Goal: Information Seeking & Learning: Find contact information

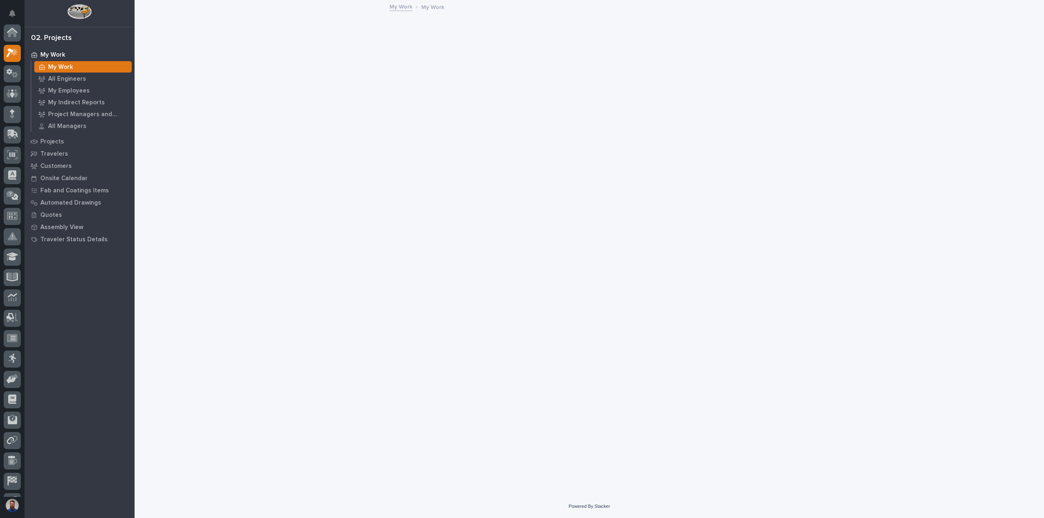
scroll to position [20, 0]
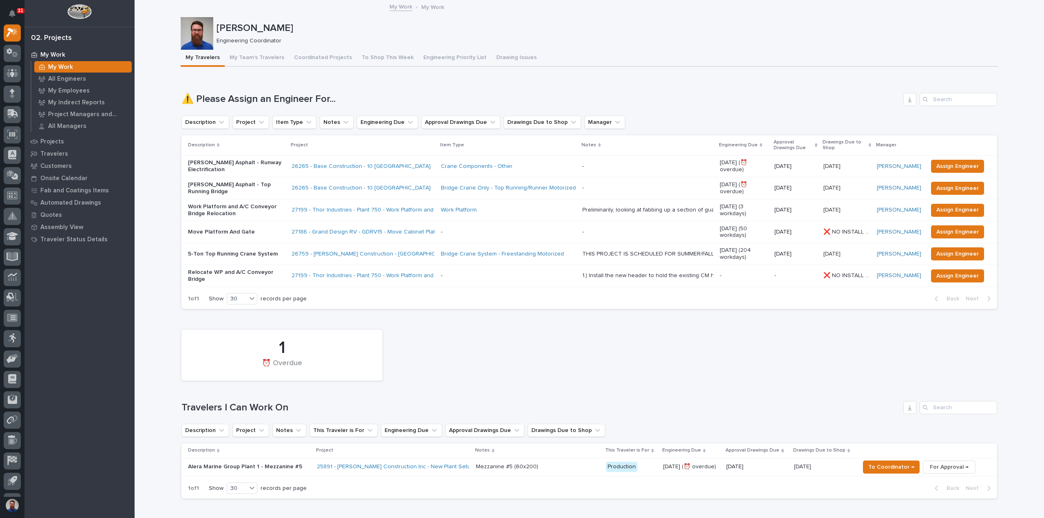
click at [566, 351] on div "1 ⏰ Overdue" at bounding box center [589, 355] width 824 height 59
click at [58, 141] on p "Projects" at bounding box center [52, 141] width 24 height 7
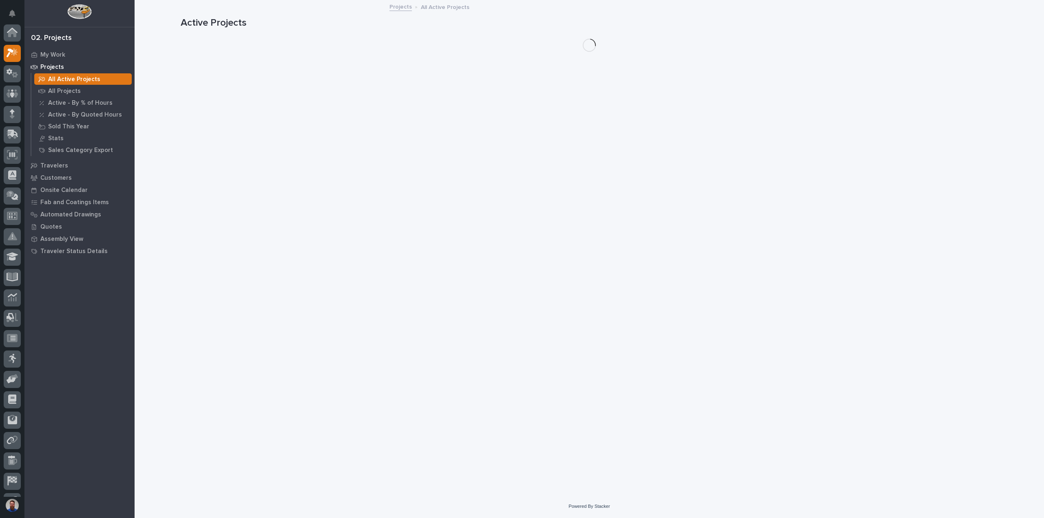
scroll to position [20, 0]
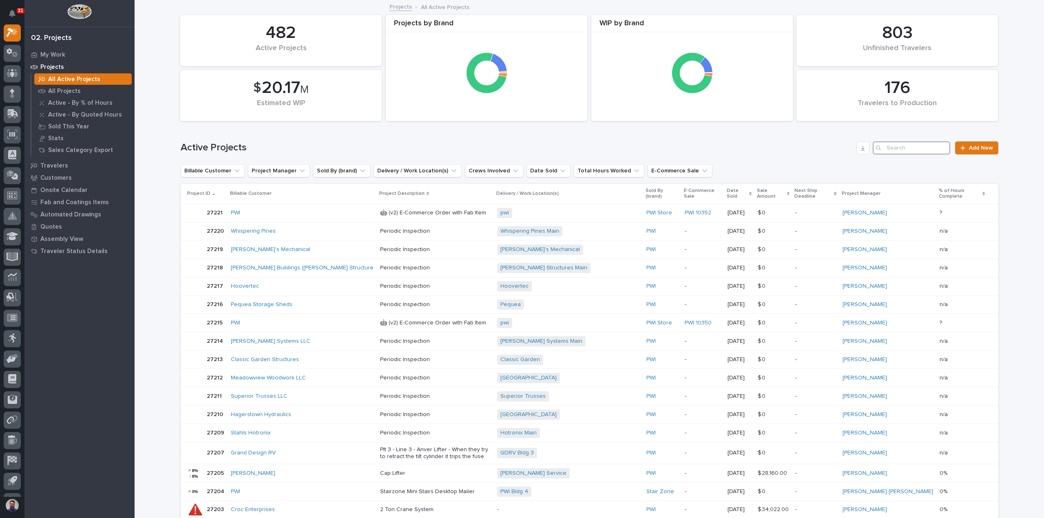
click at [927, 150] on input "Search" at bounding box center [911, 148] width 77 height 13
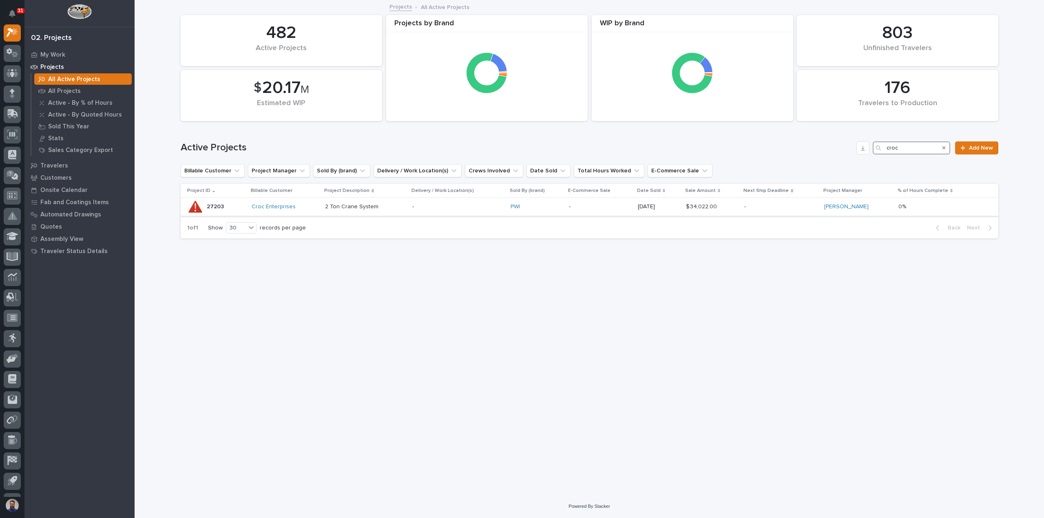
type input "croc"
click at [406, 211] on div "2 Ton Crane System" at bounding box center [365, 206] width 81 height 13
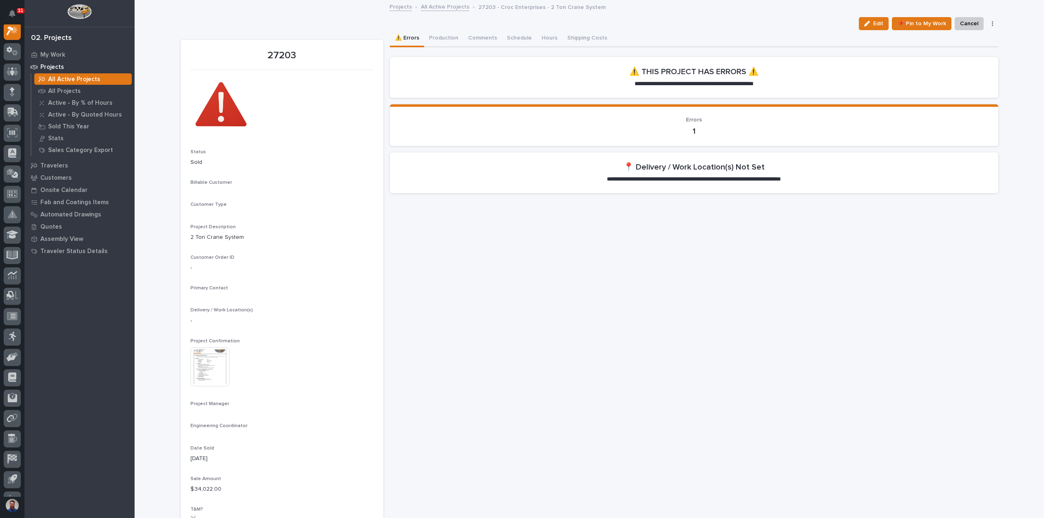
scroll to position [20, 0]
click at [439, 40] on button "Production" at bounding box center [443, 38] width 39 height 17
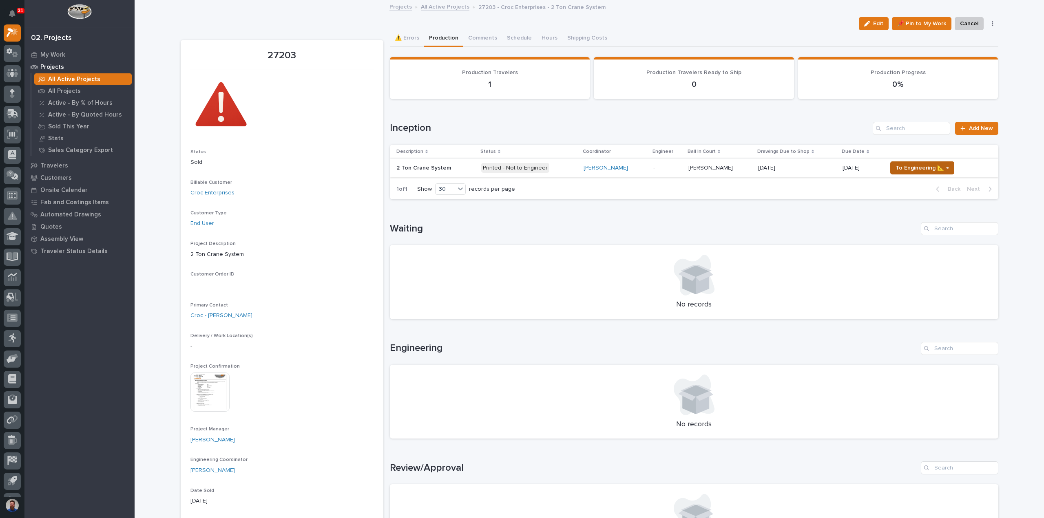
click at [913, 169] on span "To Engineering 📐 →" at bounding box center [922, 168] width 53 height 10
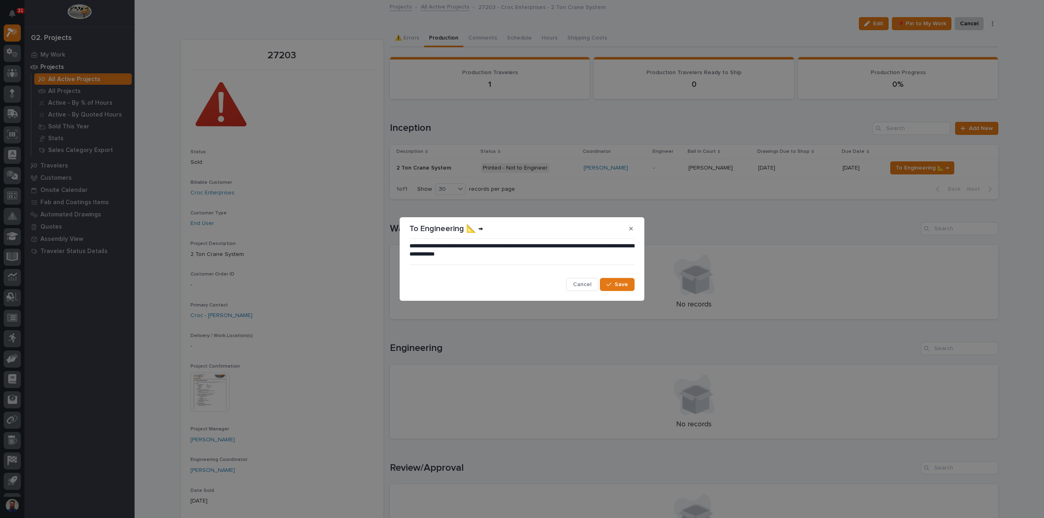
click at [626, 277] on div "**********" at bounding box center [521, 266] width 225 height 49
click at [626, 283] on span "Save" at bounding box center [621, 284] width 13 height 7
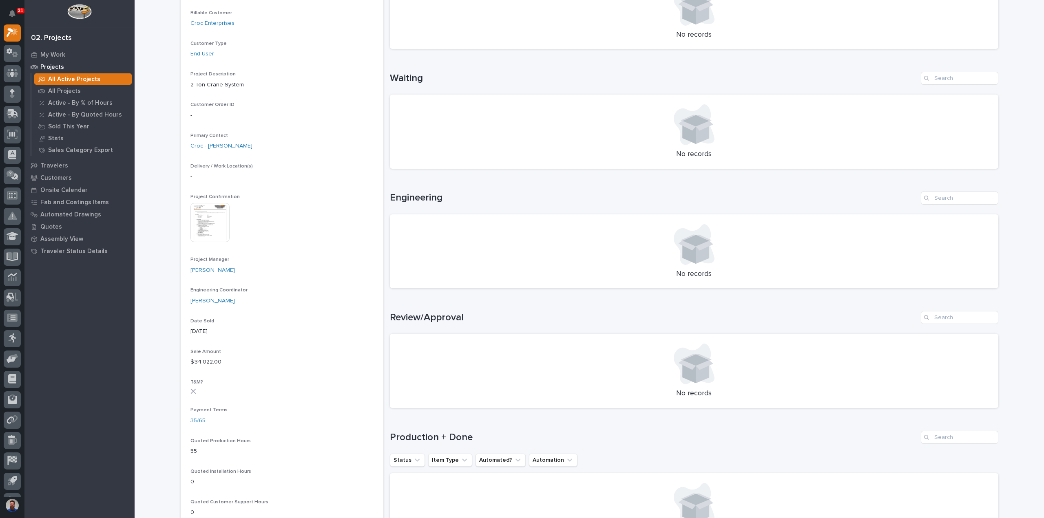
scroll to position [217, 0]
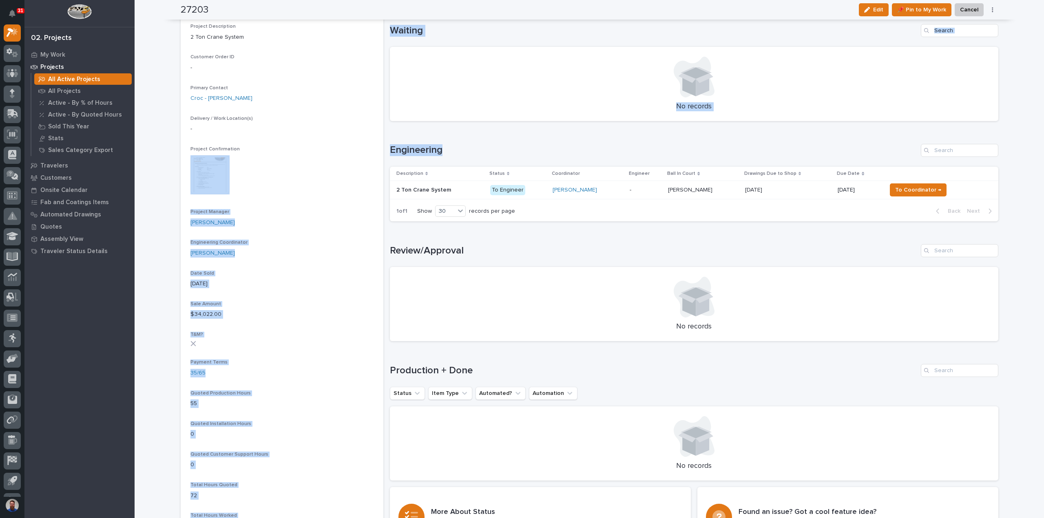
drag, startPoint x: 426, startPoint y: 151, endPoint x: 376, endPoint y: 148, distance: 49.8
click at [376, 148] on div "27203 Status Sold Billable Customer Croc Enterprises Customer Type End User Pro…" at bounding box center [590, 332] width 818 height 1039
click at [398, 142] on div "Loading... Saving… Engineering Description Status Coordinator Engineer Ball In …" at bounding box center [694, 178] width 608 height 101
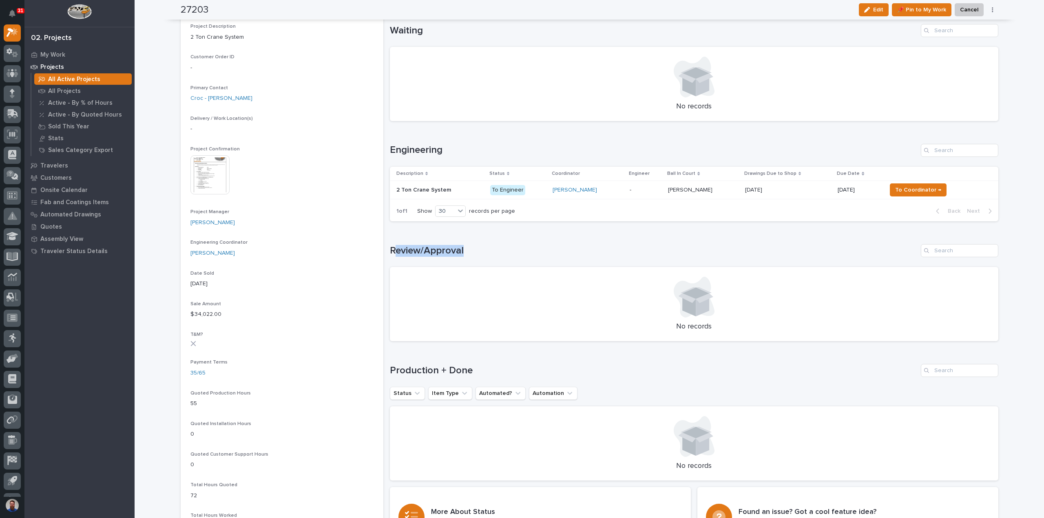
drag, startPoint x: 473, startPoint y: 248, endPoint x: 393, endPoint y: 251, distance: 80.0
click at [393, 251] on h1 "Review/Approval" at bounding box center [654, 251] width 528 height 12
click at [393, 252] on h1 "Review/Approval" at bounding box center [654, 251] width 528 height 12
click at [405, 146] on div "Loading... Saving… Engineering Description Status Coordinator Engineer Ball In …" at bounding box center [694, 178] width 608 height 101
click at [414, 146] on h1 "Engineering" at bounding box center [654, 150] width 528 height 12
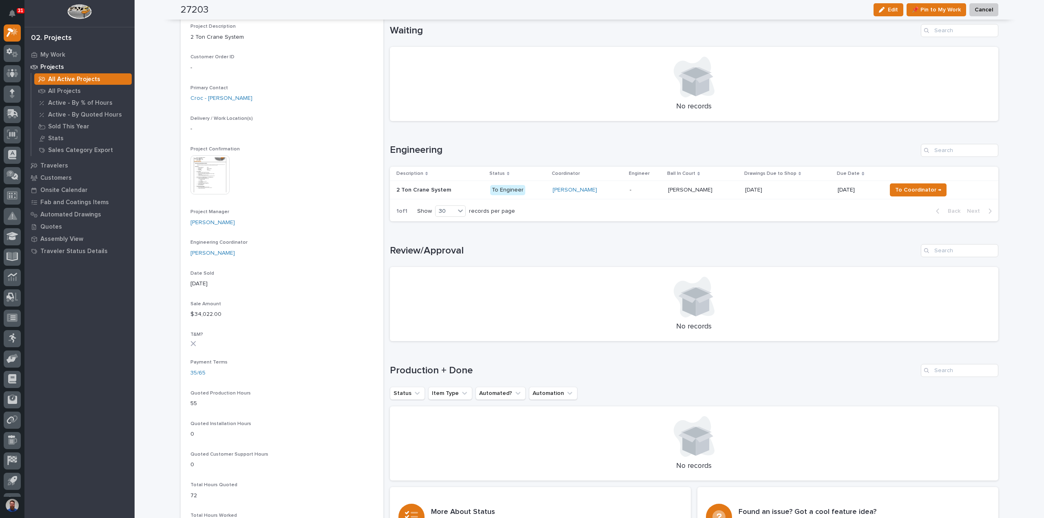
click at [464, 142] on div "Loading... Saving… Engineering Description Status Coordinator Engineer Ball In …" at bounding box center [694, 178] width 608 height 101
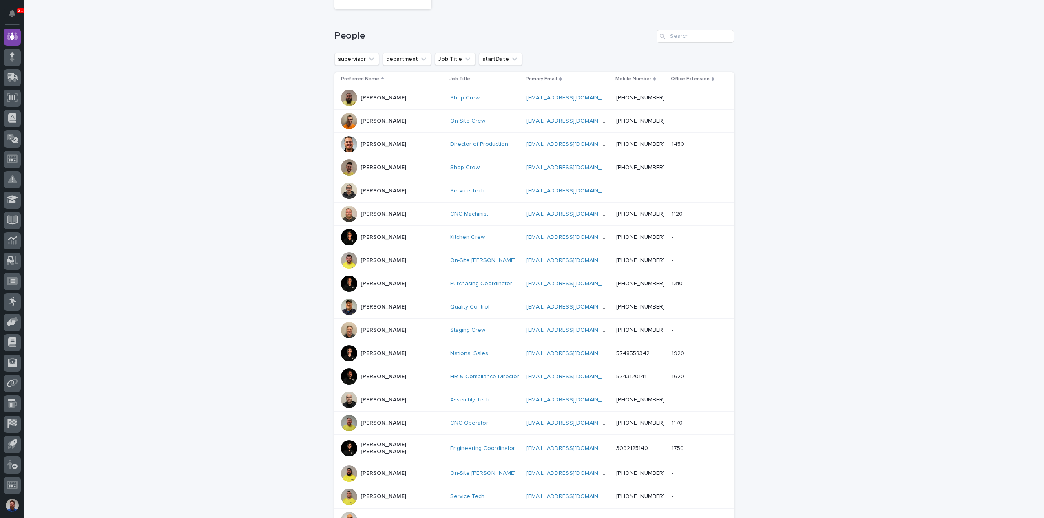
scroll to position [224, 0]
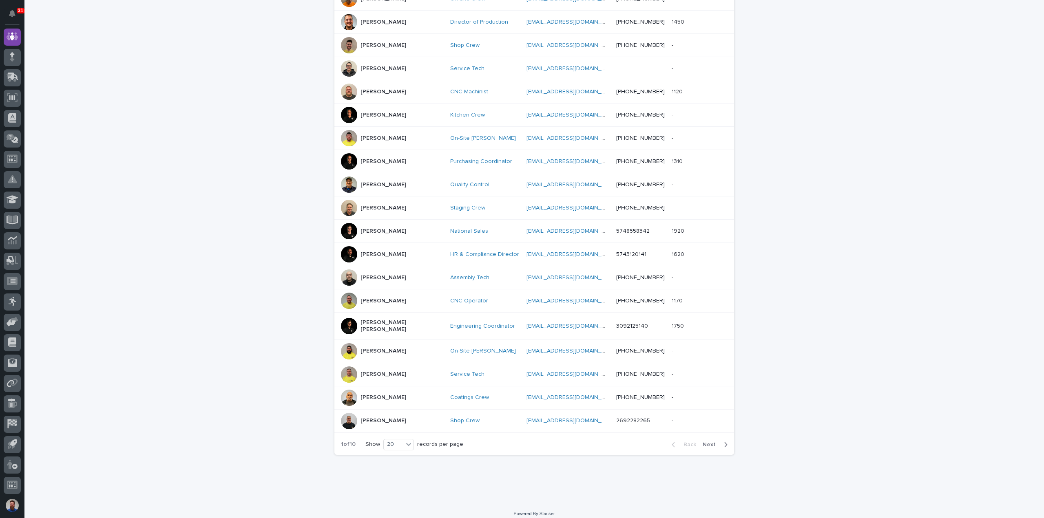
click at [812, 8] on div "Loading... Saving… Loading... Saving… 181 Employees People supervisor departmen…" at bounding box center [534, 162] width 1020 height 681
click at [188, 119] on div "Loading... Saving… Loading... Saving… 181 Employees People supervisor departmen…" at bounding box center [534, 162] width 1020 height 681
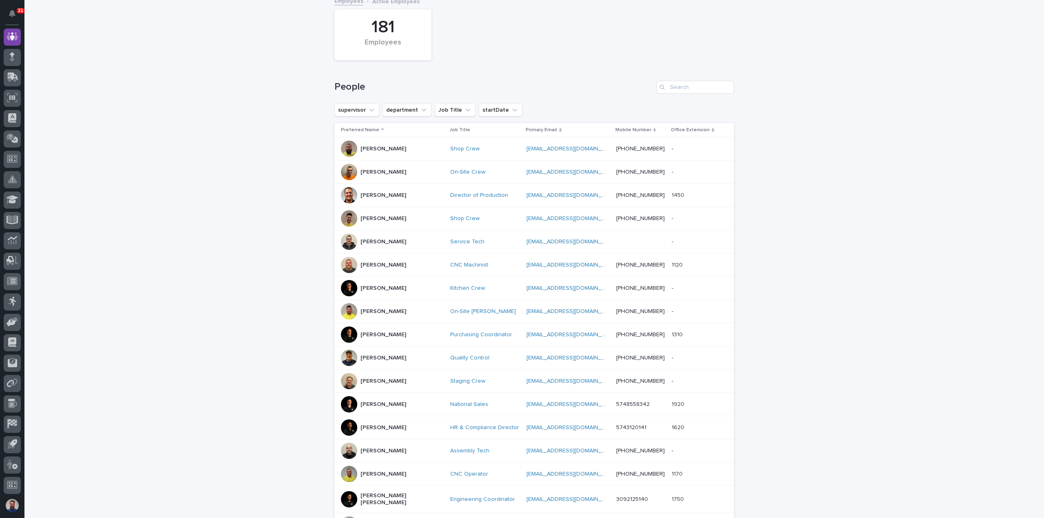
scroll to position [0, 0]
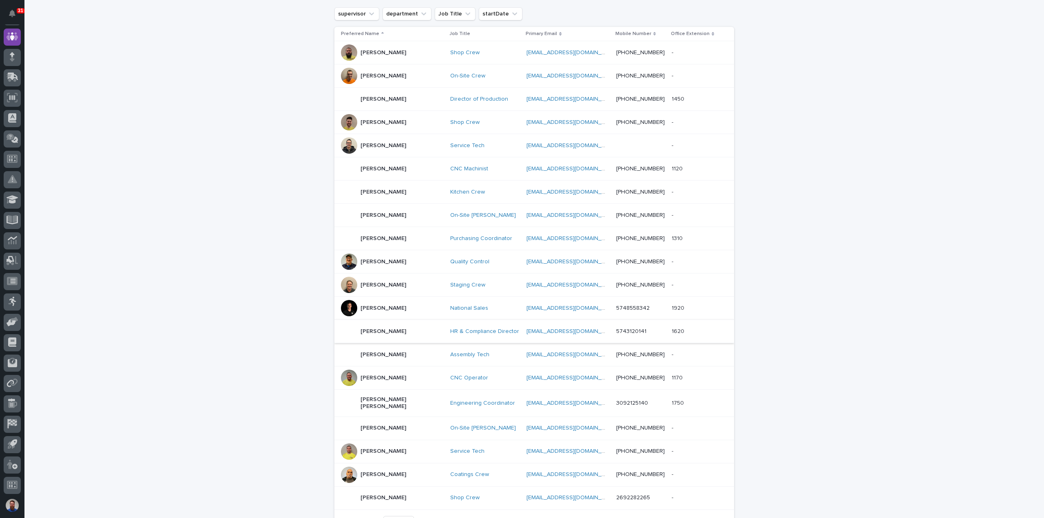
scroll to position [163, 0]
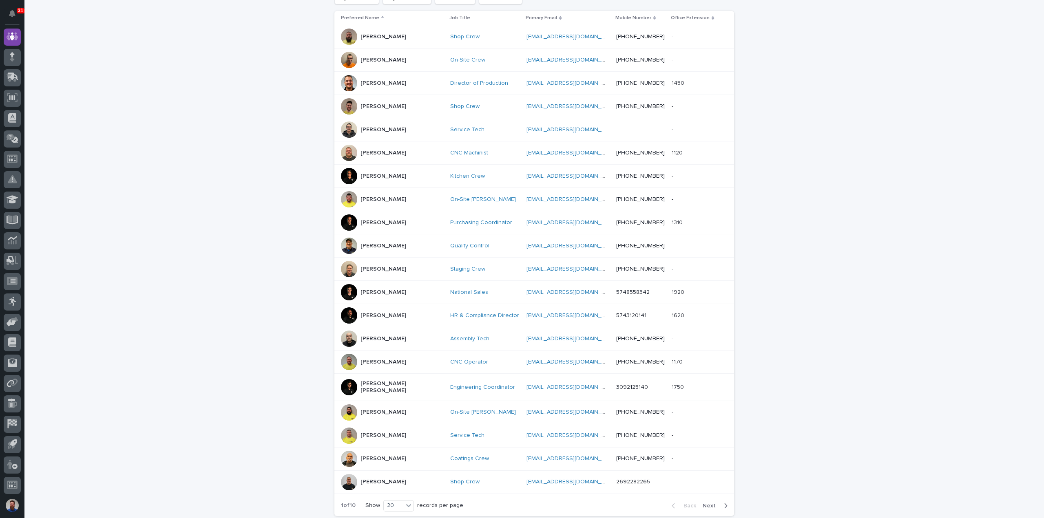
click at [213, 347] on div "Loading... Saving… Loading... Saving… 181 Employees People supervisor departmen…" at bounding box center [534, 223] width 1020 height 681
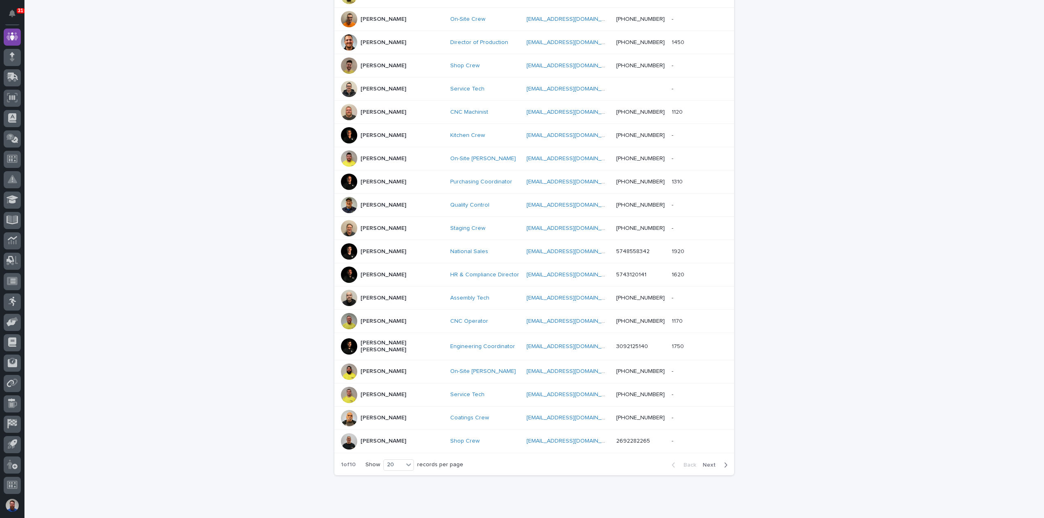
scroll to position [224, 0]
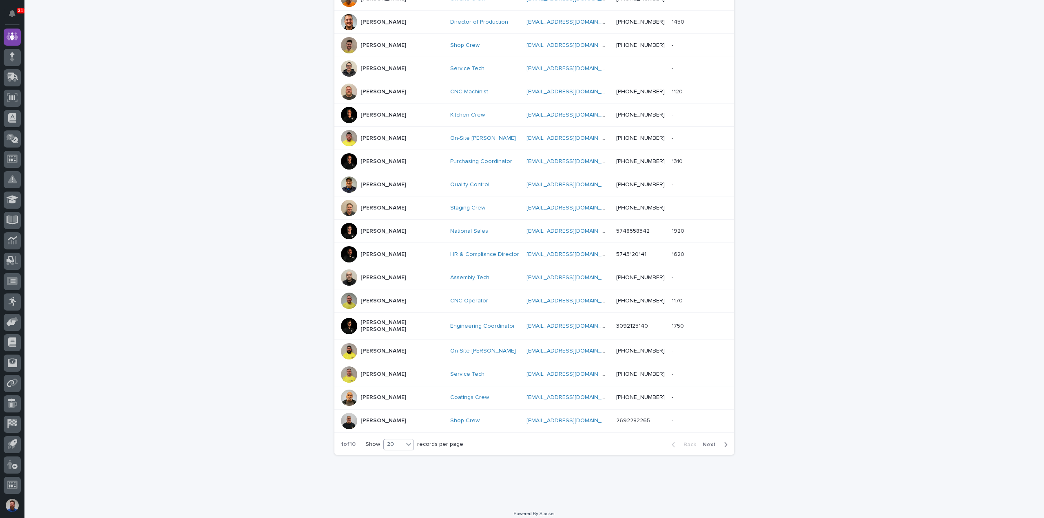
click at [396, 440] on div "20" at bounding box center [394, 444] width 20 height 9
click at [391, 466] on div "30" at bounding box center [396, 469] width 30 height 10
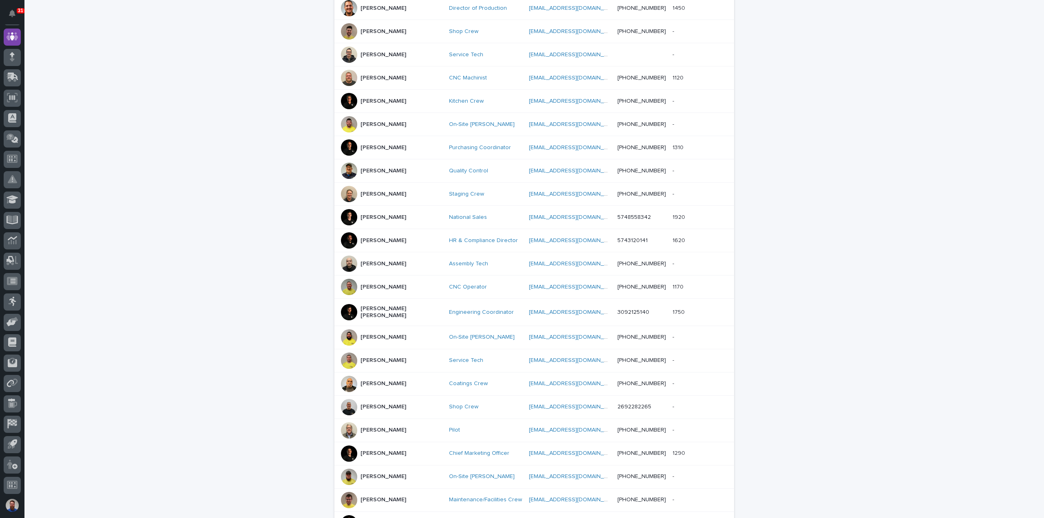
scroll to position [456, 0]
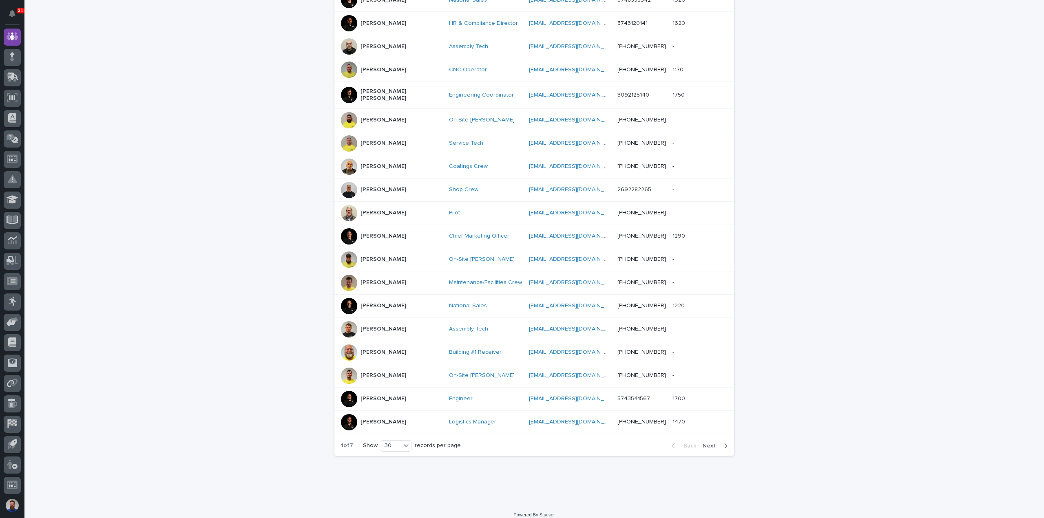
click at [703, 443] on span "Next" at bounding box center [712, 446] width 18 height 6
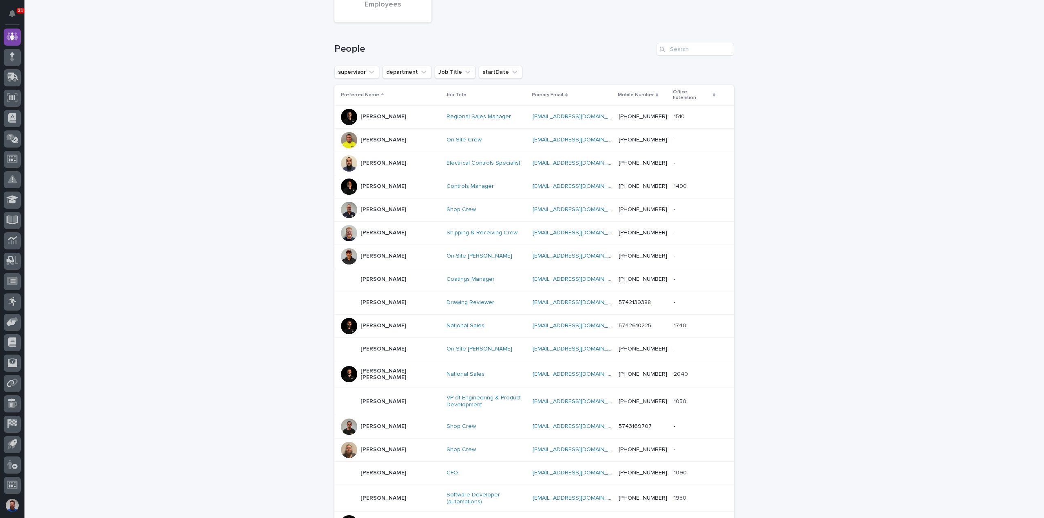
scroll to position [79, 0]
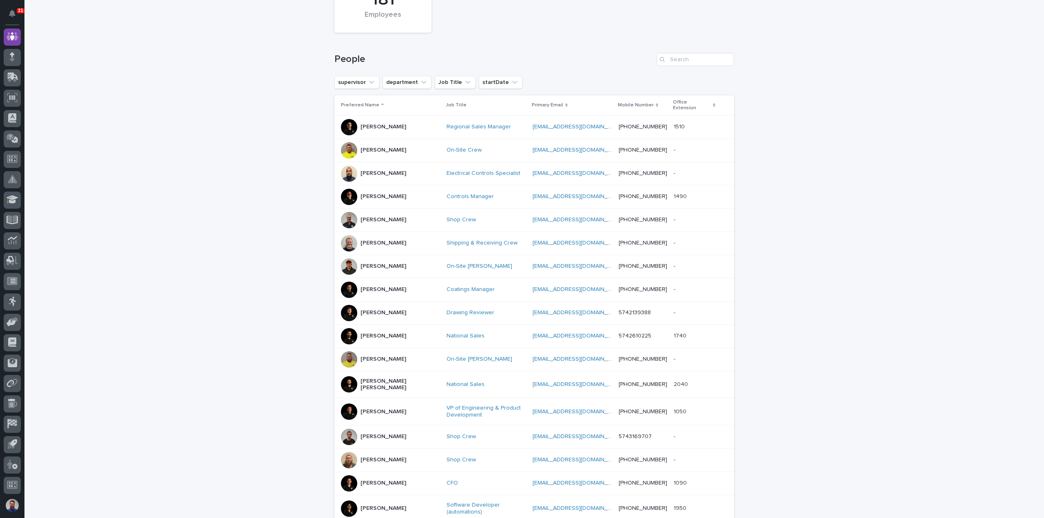
click at [361, 124] on p "Cal Kaufman" at bounding box center [384, 127] width 46 height 7
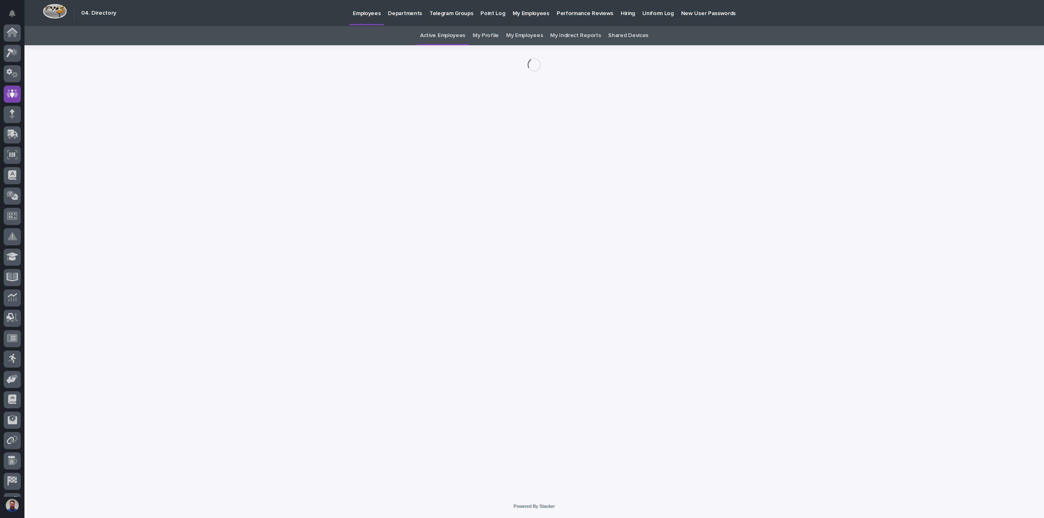
scroll to position [57, 0]
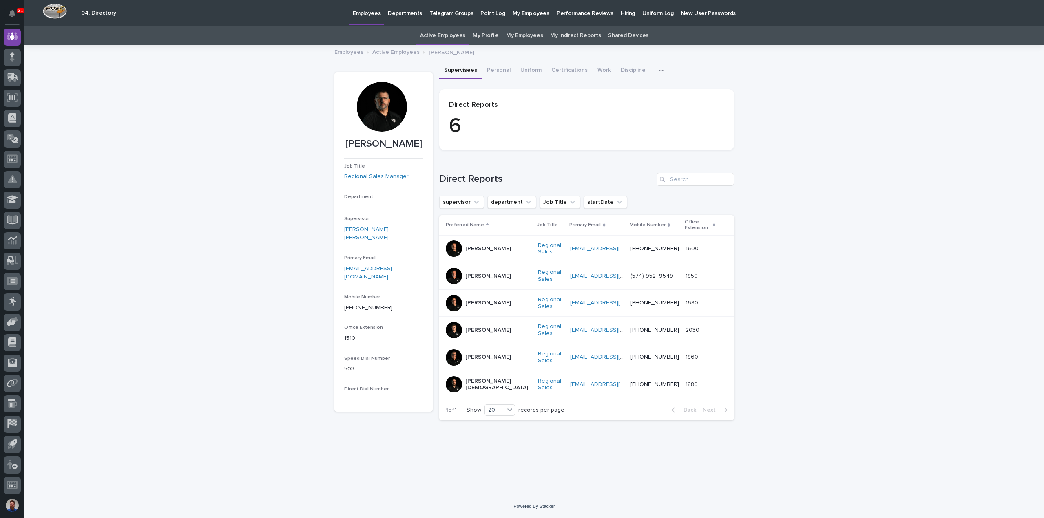
click at [393, 105] on div at bounding box center [382, 107] width 50 height 50
click at [385, 109] on div at bounding box center [382, 107] width 50 height 50
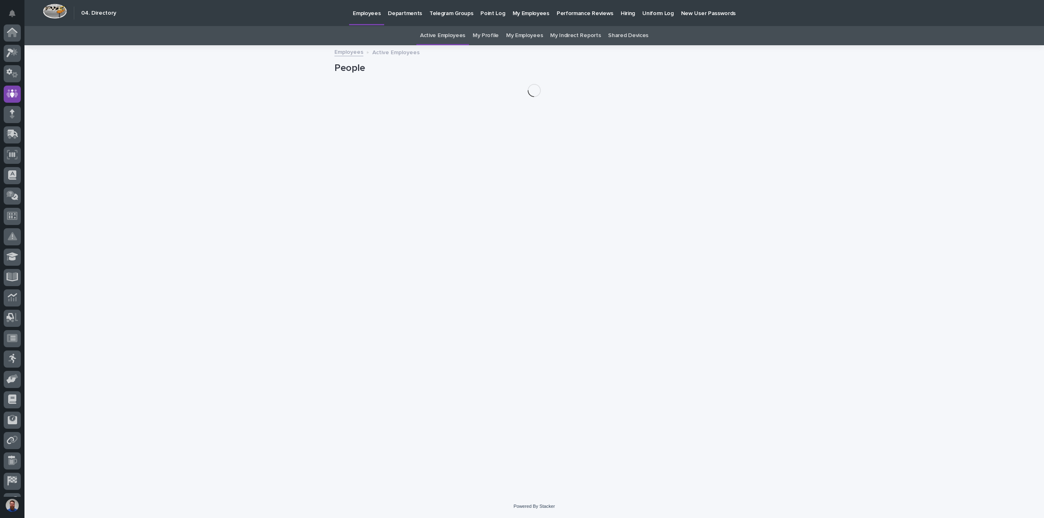
scroll to position [57, 0]
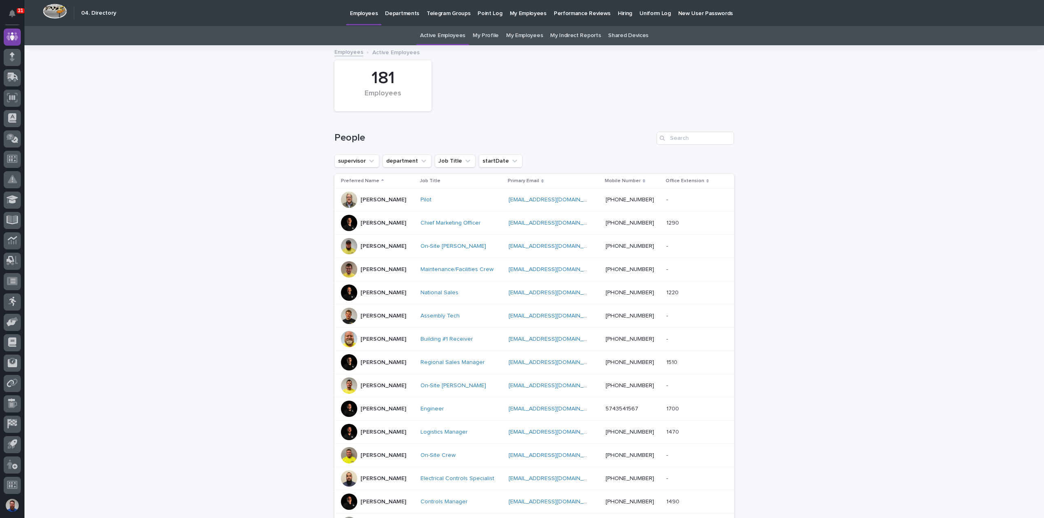
click at [161, 249] on div "Loading... Saving… Loading... Saving… 181 Employees People supervisor departmen…" at bounding box center [534, 384] width 1020 height 677
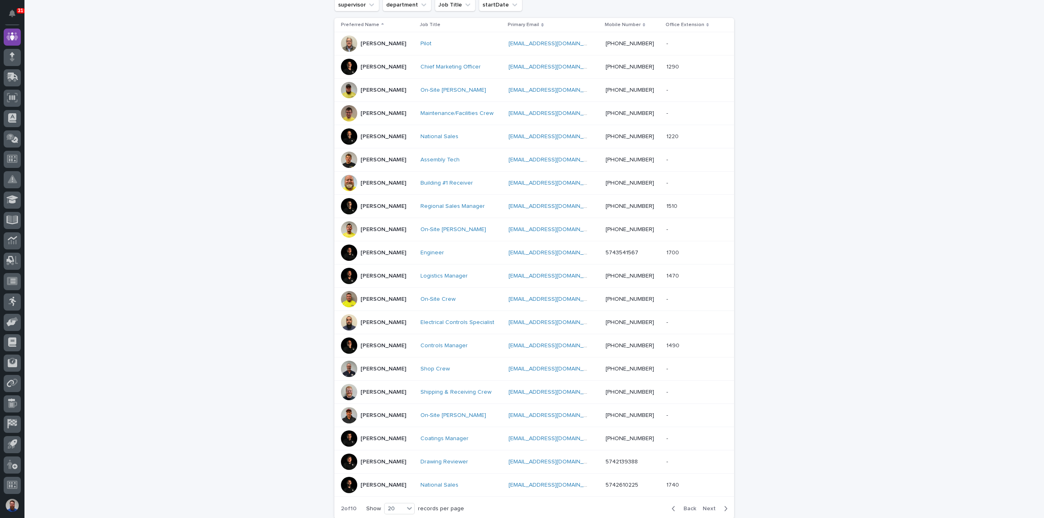
scroll to position [224, 0]
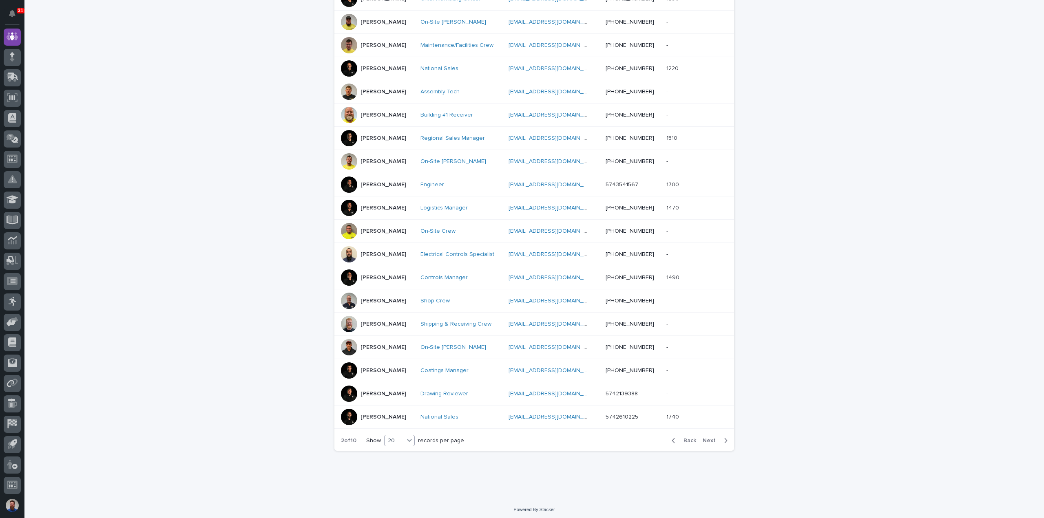
click at [393, 440] on div "20" at bounding box center [395, 441] width 20 height 9
click at [398, 467] on div "30" at bounding box center [397, 469] width 30 height 10
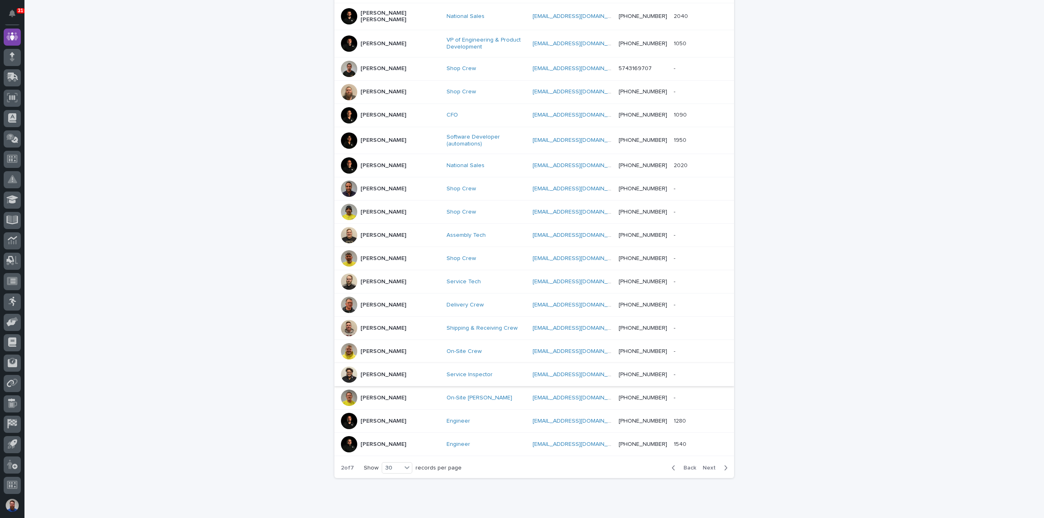
scroll to position [463, 0]
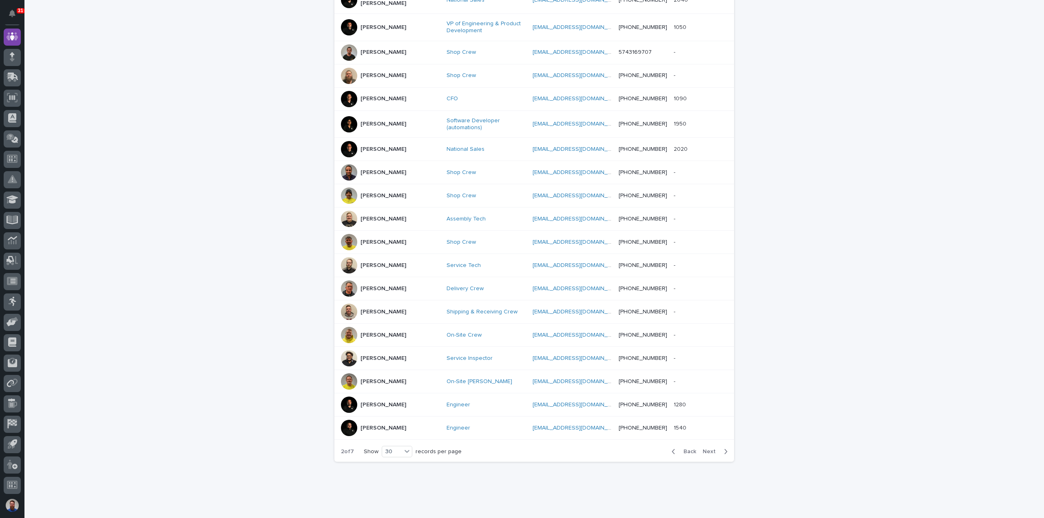
click at [709, 449] on span "Next" at bounding box center [712, 452] width 18 height 6
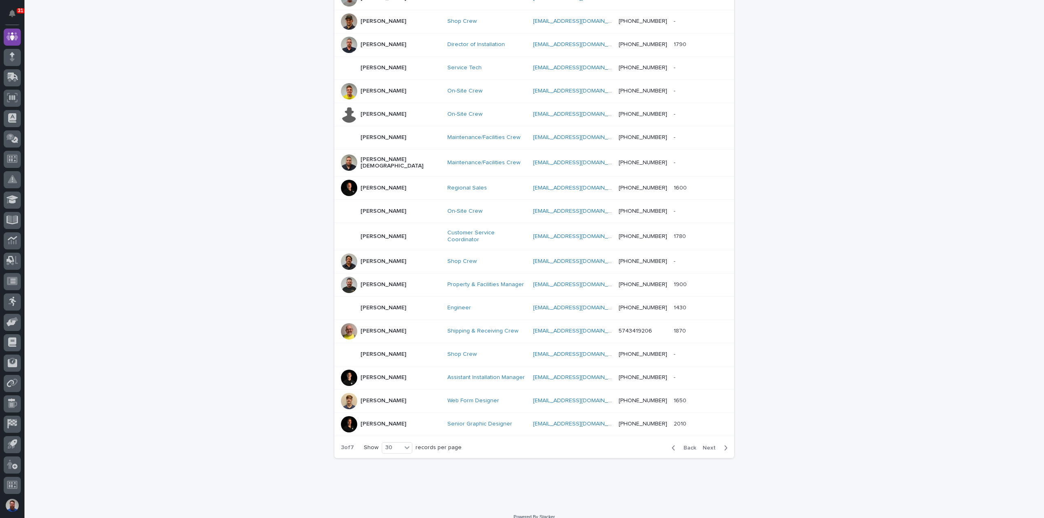
scroll to position [456, 0]
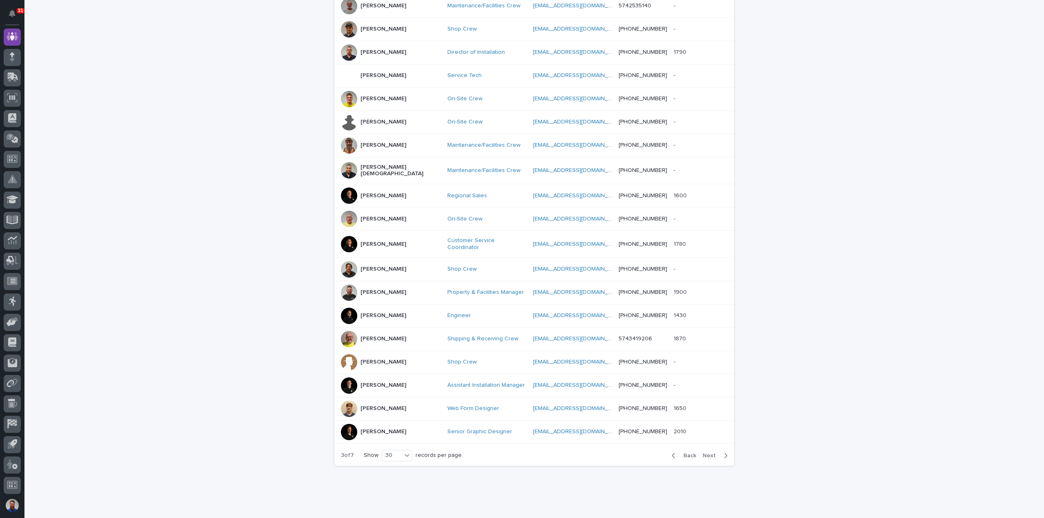
click at [273, 320] on div "Loading... Saving… Loading... Saving… 181 Employees People supervisor departmen…" at bounding box center [534, 52] width 1020 height 923
click at [262, 264] on div "Loading... Saving… Loading... Saving… 181 Employees People supervisor departmen…" at bounding box center [534, 52] width 1020 height 923
drag, startPoint x: 161, startPoint y: 94, endPoint x: 161, endPoint y: 98, distance: 4.6
click at [161, 94] on div "Loading... Saving… Loading... Saving… 181 Employees People supervisor departmen…" at bounding box center [534, 52] width 1020 height 923
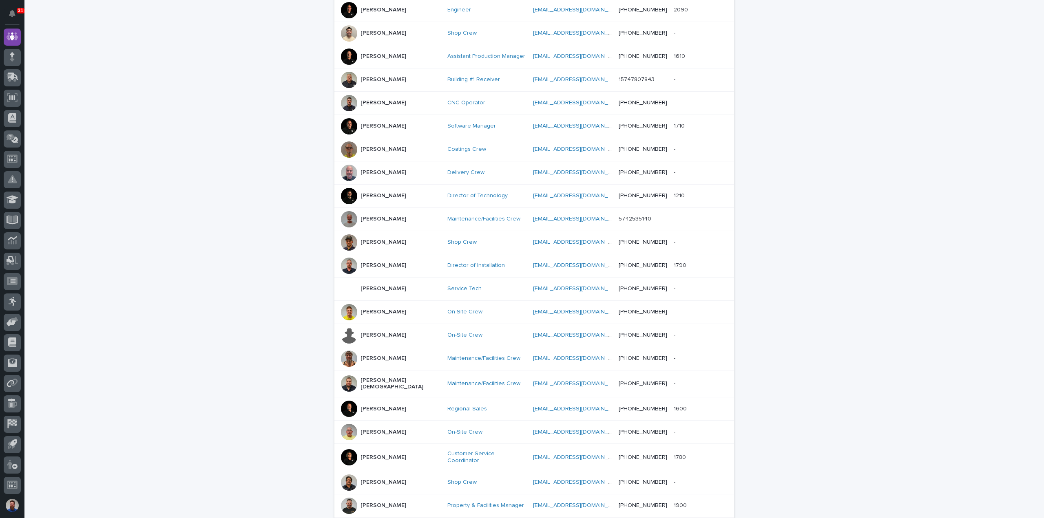
scroll to position [0, 0]
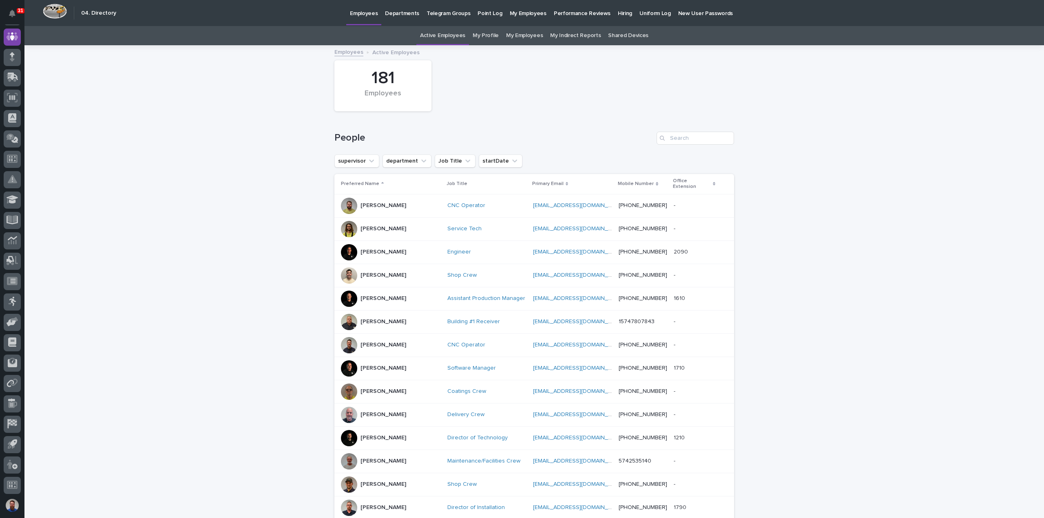
click at [231, 246] on div "Loading... Saving… Loading... Saving… 181 Employees People supervisor departmen…" at bounding box center [534, 507] width 1020 height 923
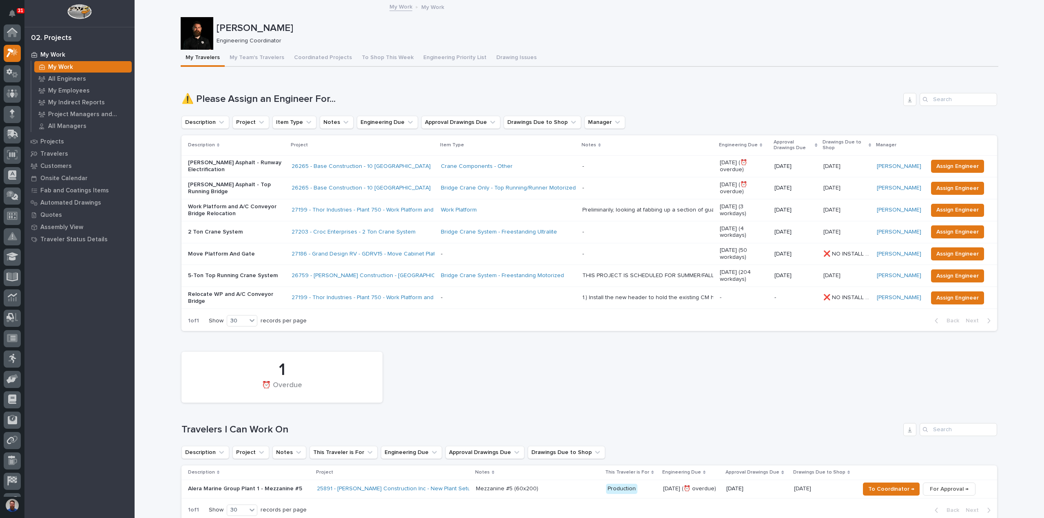
scroll to position [20, 0]
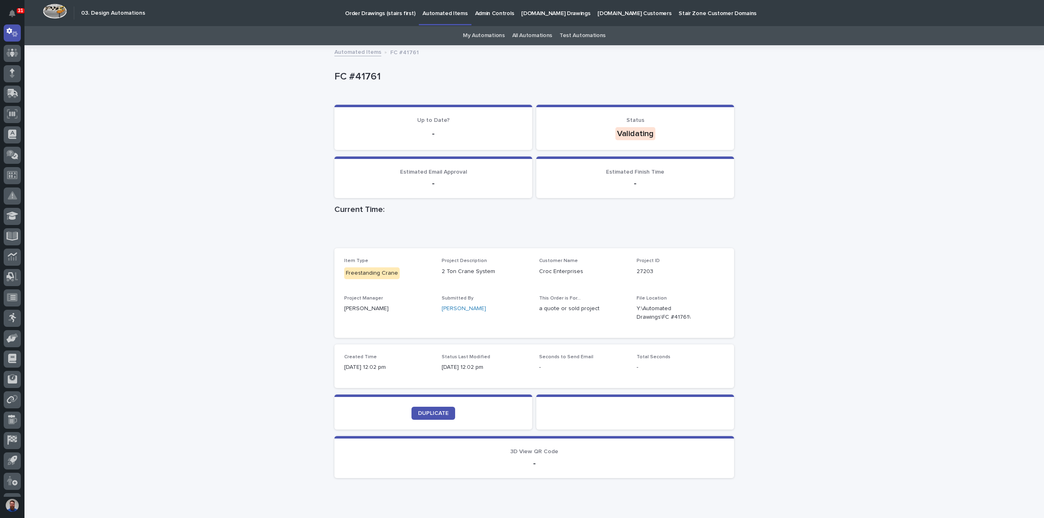
click at [208, 200] on div "Loading... Saving… Loading... Saving… FC #41761 FC #41761 Sorry, there was an e…" at bounding box center [534, 286] width 1020 height 480
click at [210, 164] on div "Loading... Saving… Loading... Saving… FC #41761 FC #41761 Sorry, there was an e…" at bounding box center [534, 286] width 1020 height 480
drag, startPoint x: 192, startPoint y: 245, endPoint x: 196, endPoint y: 241, distance: 6.1
click at [194, 242] on div "Loading... Saving… Loading... Saving… FC #41761 FC #41761 Sorry, there was an e…" at bounding box center [534, 286] width 1020 height 480
click at [484, 38] on link "My Automations" at bounding box center [484, 35] width 42 height 19
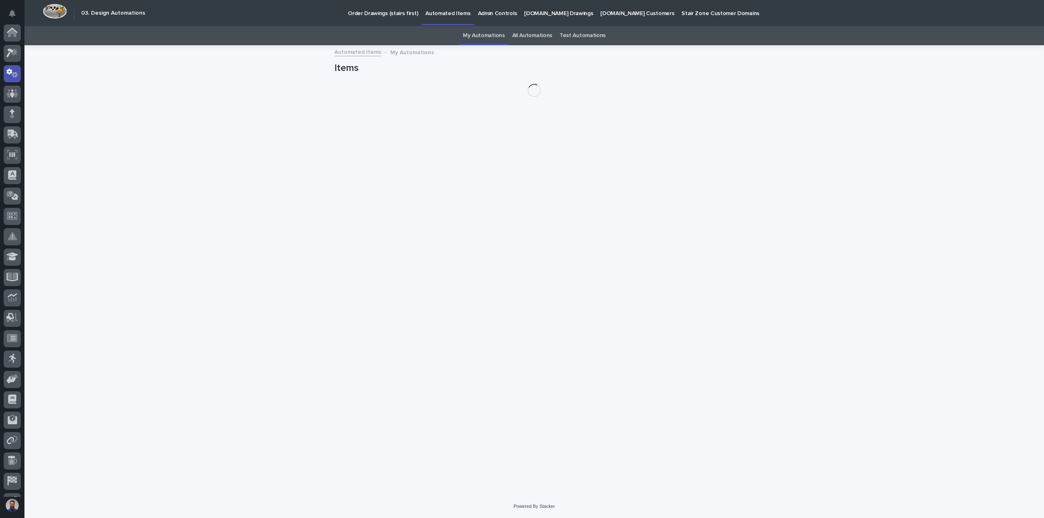
scroll to position [41, 0]
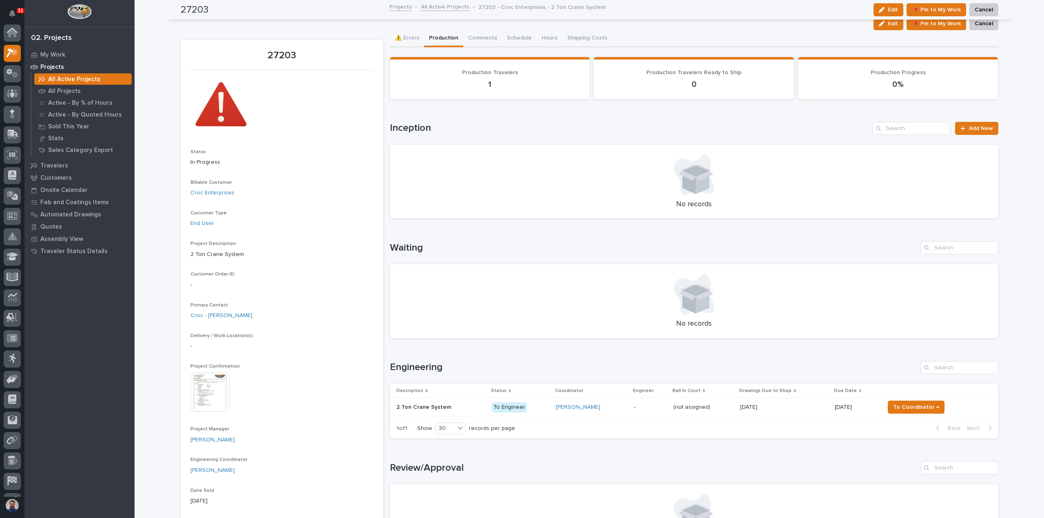
scroll to position [20, 0]
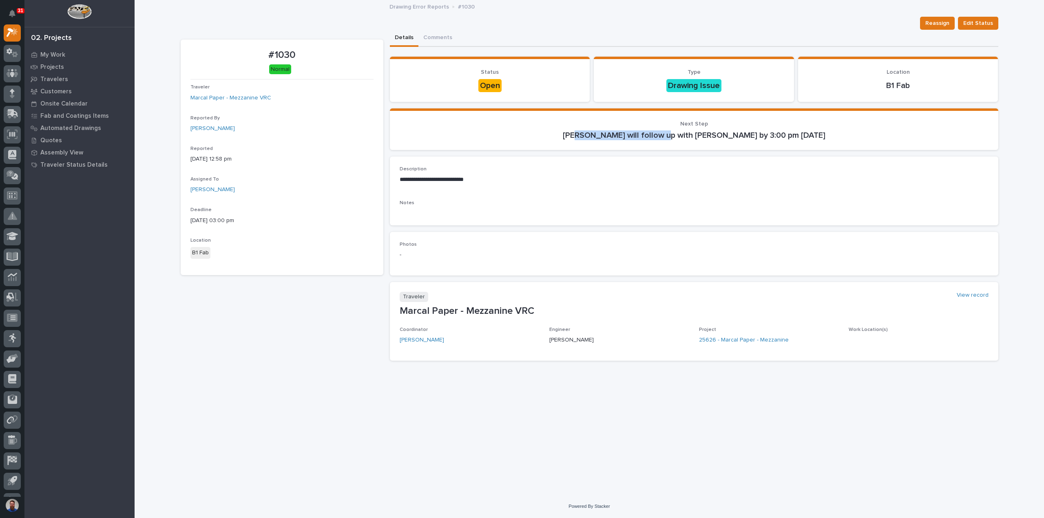
drag, startPoint x: 547, startPoint y: 132, endPoint x: 630, endPoint y: 135, distance: 82.5
click at [630, 135] on p "[PERSON_NAME] will follow up with [PERSON_NAME] by 3:00 pm [DATE]" at bounding box center [694, 135] width 589 height 10
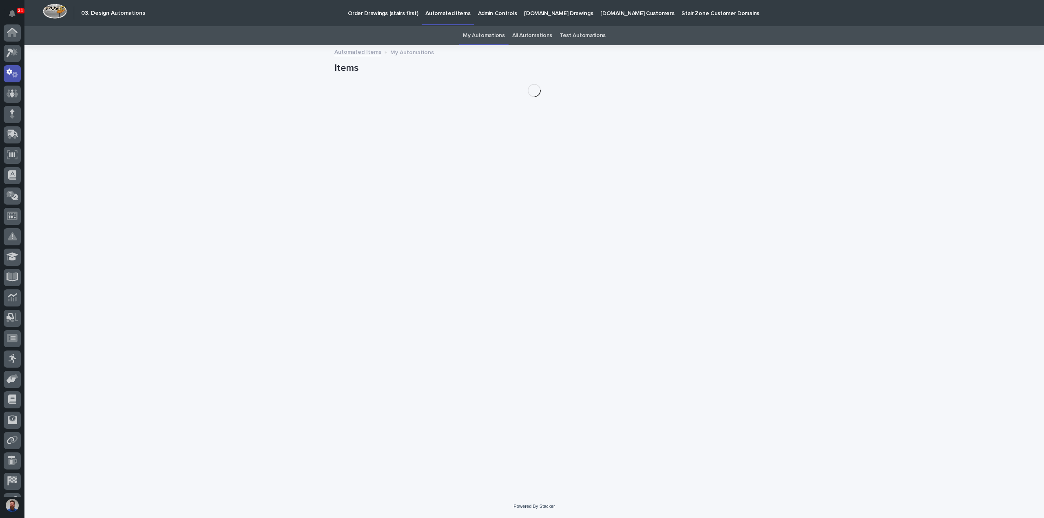
scroll to position [41, 0]
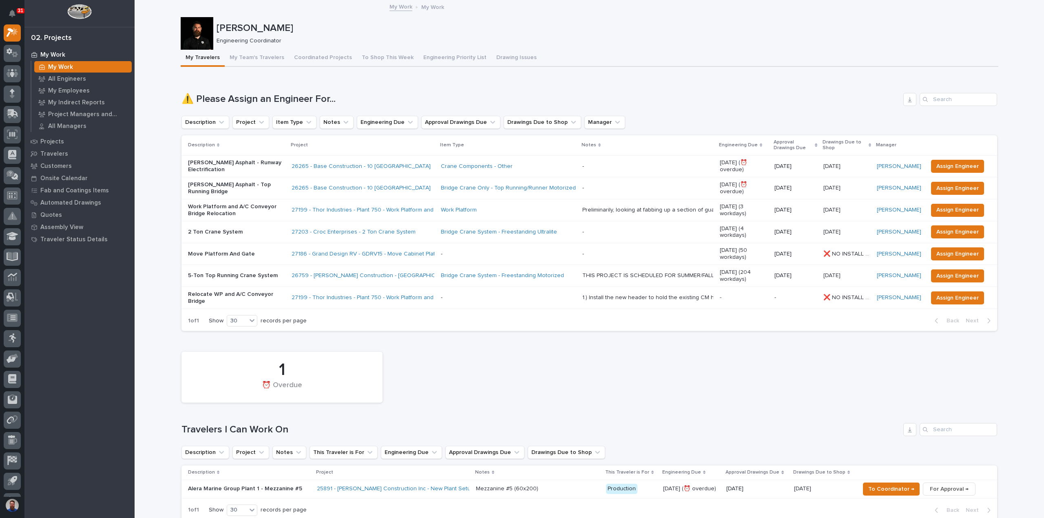
click at [190, 25] on div at bounding box center [197, 33] width 33 height 33
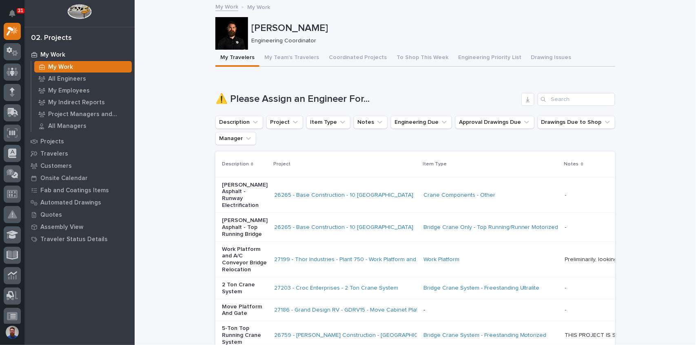
scroll to position [20, 0]
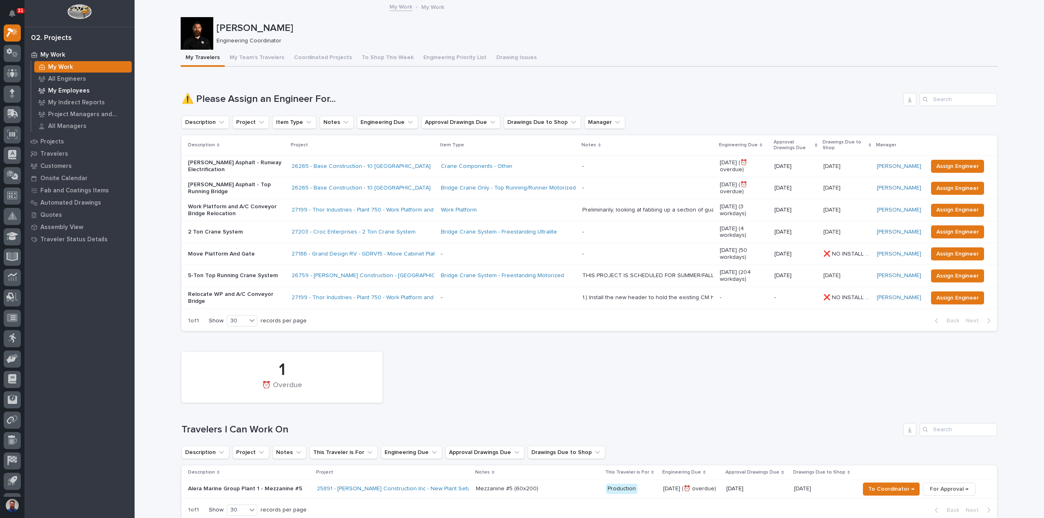
click at [77, 88] on p "My Employees" at bounding box center [69, 90] width 42 height 7
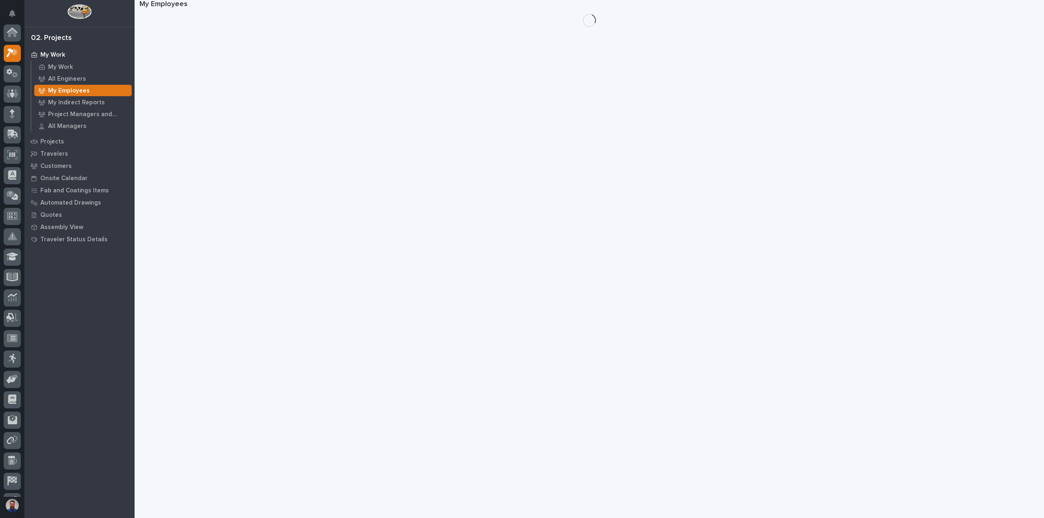
scroll to position [20, 0]
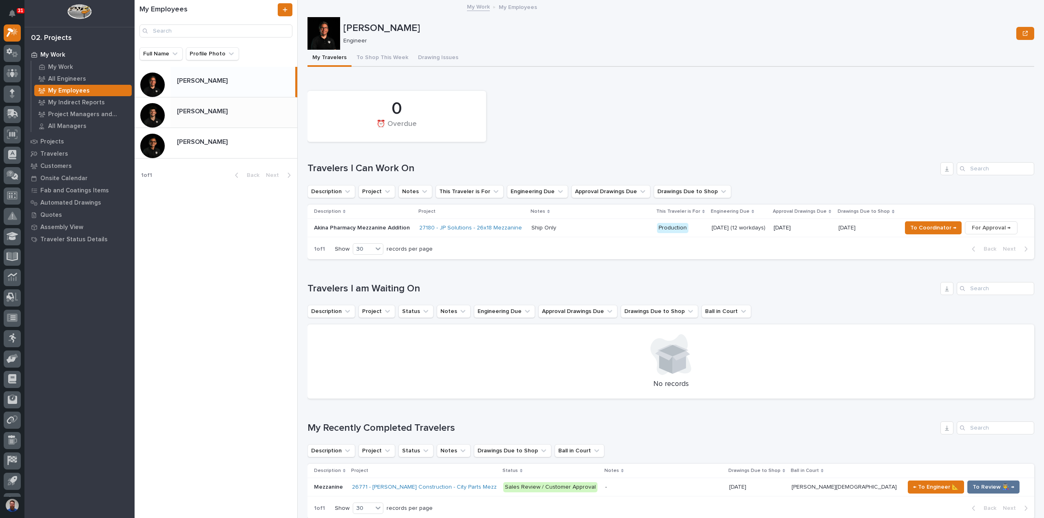
click at [209, 123] on div "Nate Rulli Nate Rulli" at bounding box center [216, 112] width 163 height 31
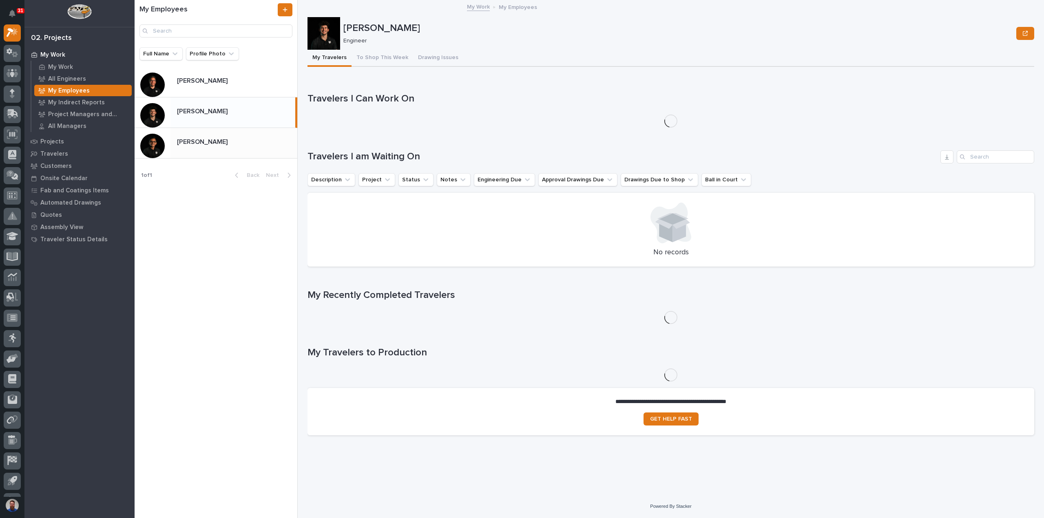
click at [227, 150] on div "Rishi Desai Rishi Desai" at bounding box center [233, 143] width 127 height 16
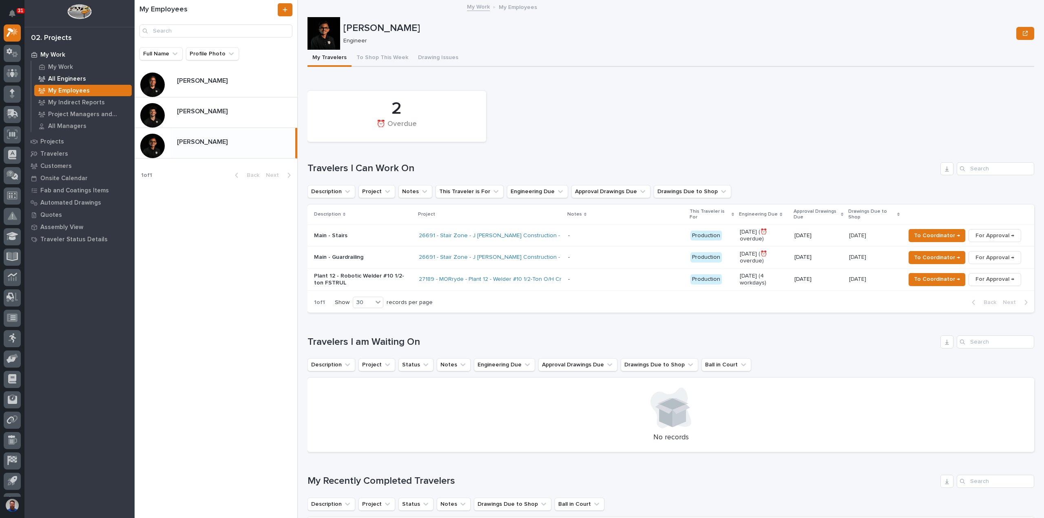
click at [80, 79] on p "All Engineers" at bounding box center [67, 78] width 38 height 7
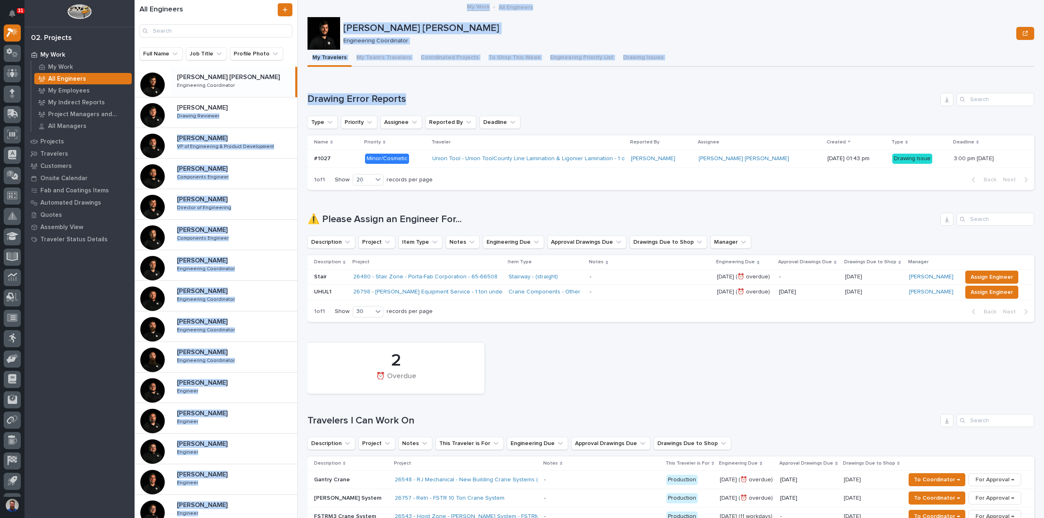
drag, startPoint x: 411, startPoint y: 98, endPoint x: 297, endPoint y: 99, distance: 114.2
click at [297, 99] on div "All Engineers Full Name Job Title Profile Photo Ben Lee Miller Ben Lee Miller E…" at bounding box center [589, 259] width 909 height 518
click at [311, 98] on h1 "Drawing Error Reports" at bounding box center [622, 99] width 630 height 12
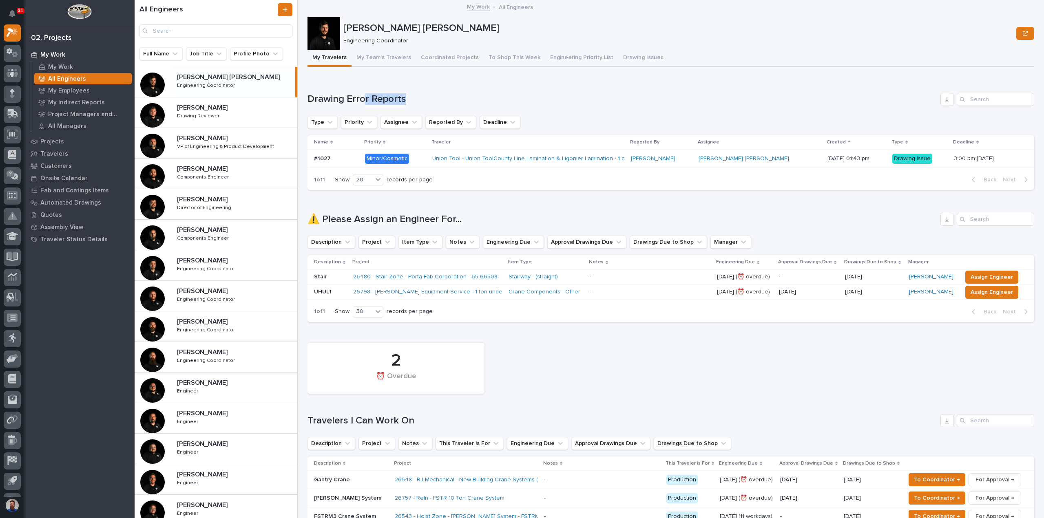
drag, startPoint x: 389, startPoint y: 99, endPoint x: 428, endPoint y: 99, distance: 38.3
click at [418, 99] on h1 "Drawing Error Reports" at bounding box center [622, 99] width 630 height 12
click at [428, 99] on h1 "Drawing Error Reports" at bounding box center [622, 99] width 630 height 12
drag, startPoint x: 373, startPoint y: 95, endPoint x: 305, endPoint y: 91, distance: 67.8
click at [305, 91] on div "All Engineers Full Name Job Title Profile Photo Ben Lee Miller Ben Lee Miller E…" at bounding box center [589, 259] width 909 height 518
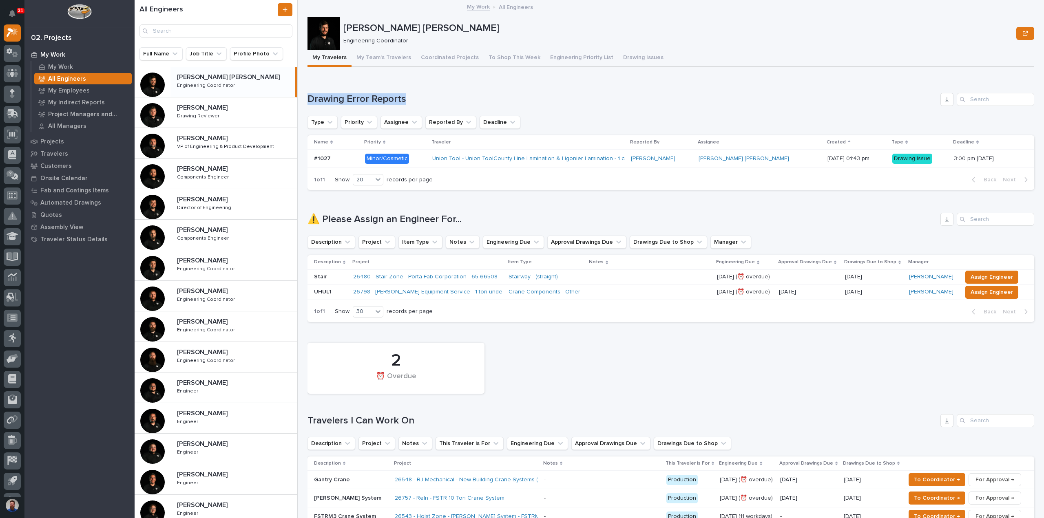
click at [305, 91] on div "All Engineers Full Name Job Title Profile Photo Ben Lee Miller Ben Lee Miller E…" at bounding box center [589, 259] width 909 height 518
drag, startPoint x: 303, startPoint y: 97, endPoint x: 425, endPoint y: 96, distance: 121.5
click at [423, 97] on div "All Engineers Full Name Job Title Profile Photo Ben Lee Miller Ben Lee Miller E…" at bounding box center [589, 259] width 909 height 518
click at [425, 96] on h1 "Drawing Error Reports" at bounding box center [622, 99] width 630 height 12
drag, startPoint x: 409, startPoint y: 94, endPoint x: 306, endPoint y: 94, distance: 102.8
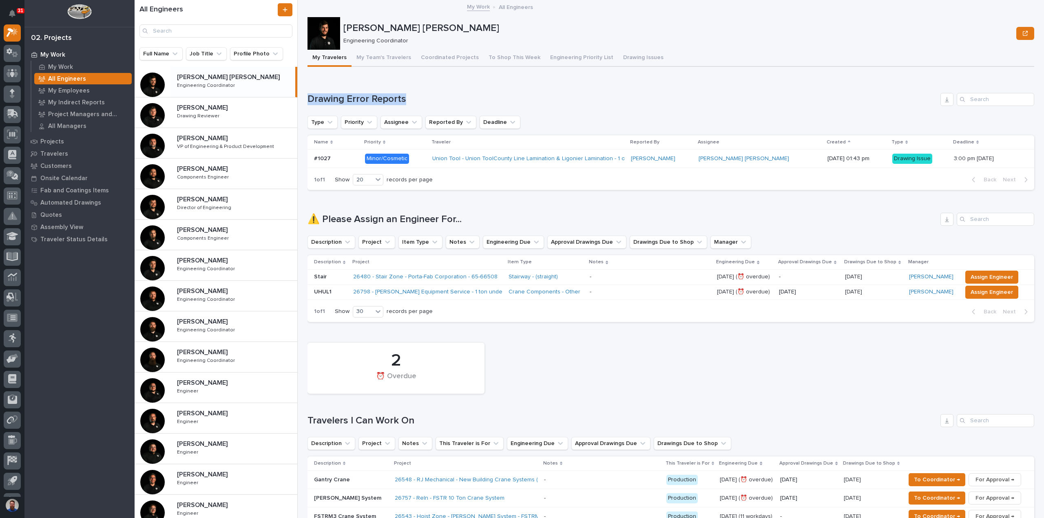
click at [306, 94] on div "All Engineers Full Name Job Title Profile Photo Ben Lee Miller Ben Lee Miller E…" at bounding box center [589, 259] width 909 height 518
click at [310, 93] on h1 "Drawing Error Reports" at bounding box center [622, 99] width 630 height 12
drag, startPoint x: 306, startPoint y: 99, endPoint x: 426, endPoint y: 95, distance: 120.0
click at [426, 95] on div "All Engineers Full Name Job Title Profile Photo Ben Lee Miller Ben Lee Miller E…" at bounding box center [589, 259] width 909 height 518
click at [426, 95] on h1 "Drawing Error Reports" at bounding box center [622, 99] width 630 height 12
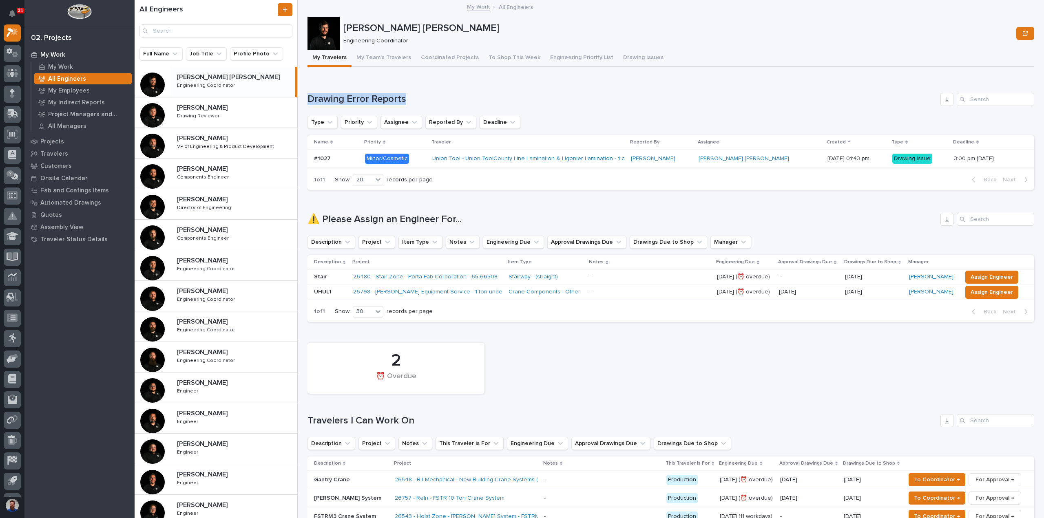
drag, startPoint x: 441, startPoint y: 95, endPoint x: 310, endPoint y: 99, distance: 131.4
click at [310, 99] on h1 "Drawing Error Reports" at bounding box center [622, 99] width 630 height 12
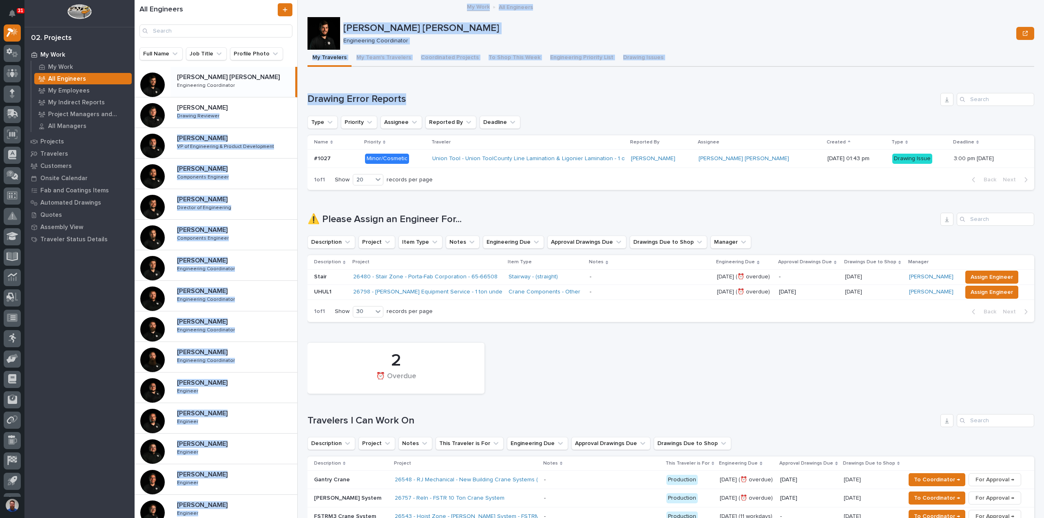
drag, startPoint x: 415, startPoint y: 95, endPoint x: 302, endPoint y: 101, distance: 113.5
click at [302, 101] on div "All Engineers Full Name Job Title Profile Photo Ben Lee Miller Ben Lee Miller E…" at bounding box center [589, 259] width 909 height 518
click at [331, 97] on h1 "Drawing Error Reports" at bounding box center [622, 99] width 630 height 12
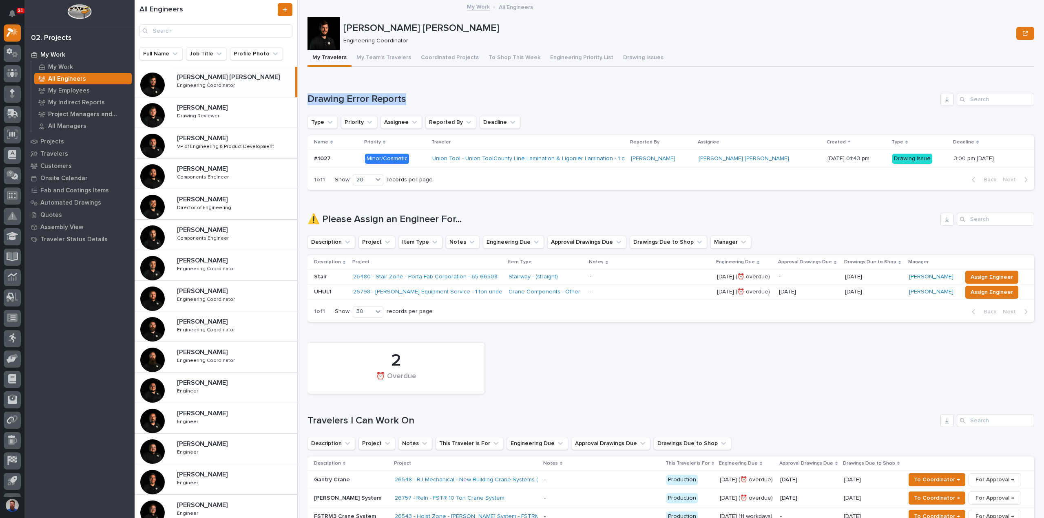
drag, startPoint x: 317, startPoint y: 93, endPoint x: 306, endPoint y: 93, distance: 11.4
click at [306, 93] on div "All Engineers Full Name Job Title Profile Photo Ben Lee Miller Ben Lee Miller E…" at bounding box center [589, 259] width 909 height 518
drag, startPoint x: 357, startPoint y: 89, endPoint x: 410, endPoint y: 93, distance: 53.1
click at [358, 89] on div "Loading... Saving… Drawing Error Reports Type Priority Assignee Reported By Dea…" at bounding box center [670, 137] width 727 height 120
click at [414, 93] on div "Drawing Error Reports" at bounding box center [670, 99] width 727 height 13
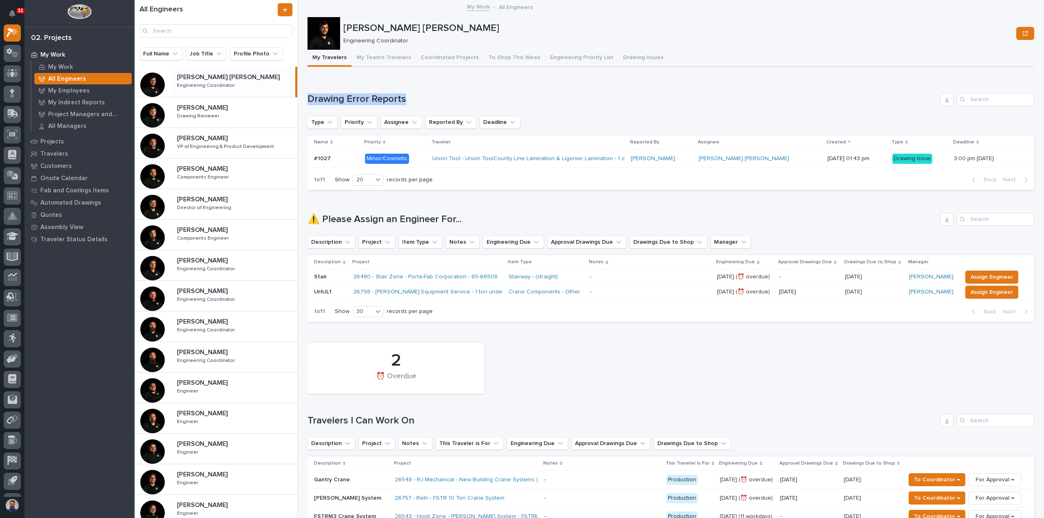
drag, startPoint x: 438, startPoint y: 93, endPoint x: 306, endPoint y: 102, distance: 131.6
click at [306, 102] on div "All Engineers Full Name Job Title Profile Photo Ben Lee Miller Ben Lee Miller E…" at bounding box center [589, 259] width 909 height 518
click at [318, 101] on h1 "Drawing Error Reports" at bounding box center [622, 99] width 630 height 12
click at [315, 104] on h1 "Drawing Error Reports" at bounding box center [622, 99] width 630 height 12
click at [331, 91] on div "Loading... Saving… Drawing Error Reports Type Priority Assignee Reported By Dea…" at bounding box center [670, 137] width 727 height 120
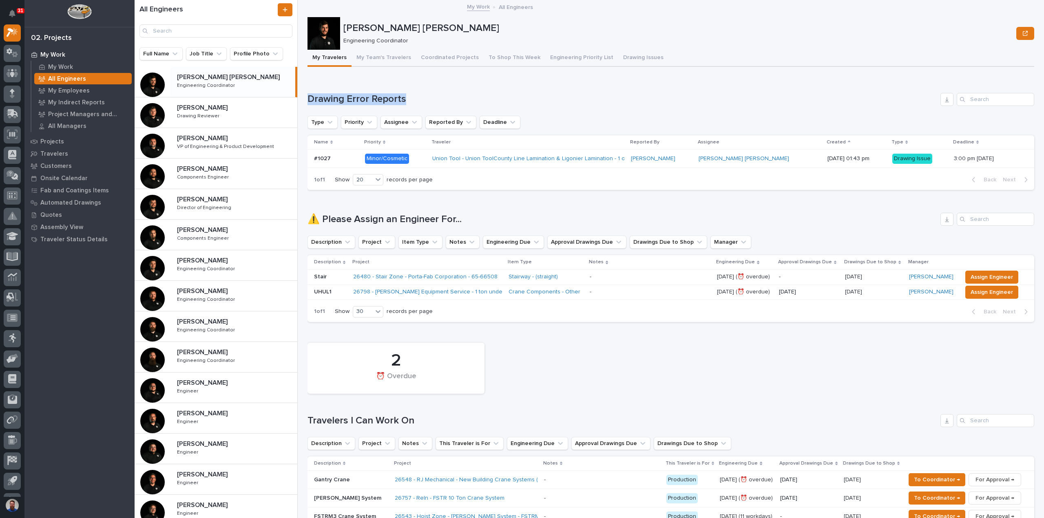
click at [401, 86] on div "Loading... Saving… Drawing Error Reports Type Priority Assignee Reported By Dea…" at bounding box center [670, 137] width 727 height 120
click at [422, 88] on div "Loading... Saving… Drawing Error Reports Type Priority Assignee Reported By Dea…" at bounding box center [670, 137] width 727 height 120
click at [421, 95] on h1 "Drawing Error Reports" at bounding box center [622, 99] width 630 height 12
drag, startPoint x: 423, startPoint y: 98, endPoint x: 310, endPoint y: 101, distance: 113.4
click at [310, 101] on h1 "Drawing Error Reports" at bounding box center [622, 99] width 630 height 12
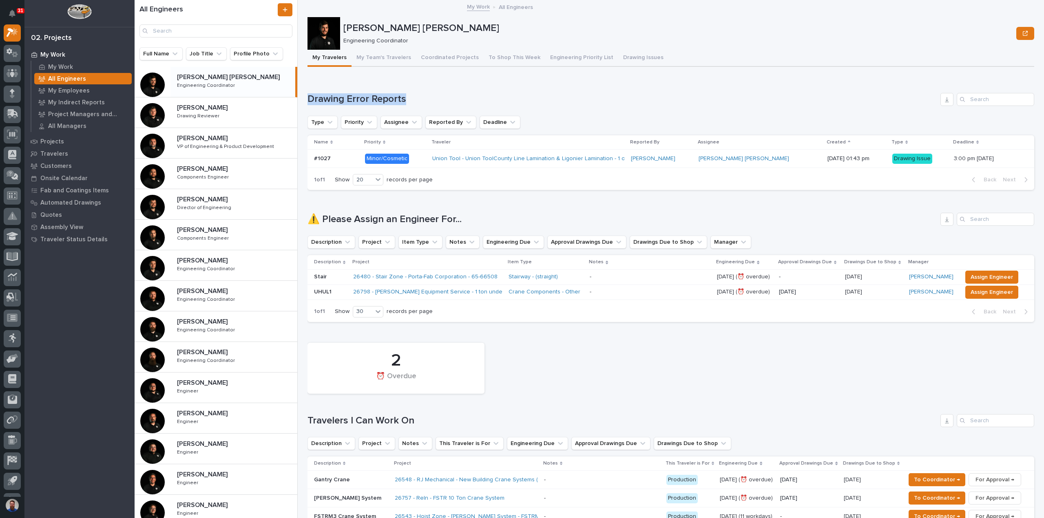
click at [334, 92] on div "Loading... Saving… Drawing Error Reports Type Priority Assignee Reported By Dea…" at bounding box center [670, 137] width 727 height 120
drag, startPoint x: 434, startPoint y: 89, endPoint x: 311, endPoint y: 95, distance: 122.9
click at [311, 95] on div "Loading... Saving… Drawing Error Reports Type Priority Assignee Reported By Dea…" at bounding box center [670, 137] width 727 height 120
click at [345, 86] on div "Loading... Saving… Drawing Error Reports Type Priority Assignee Reported By Dea…" at bounding box center [670, 137] width 727 height 120
drag, startPoint x: 415, startPoint y: 91, endPoint x: 310, endPoint y: 103, distance: 105.6
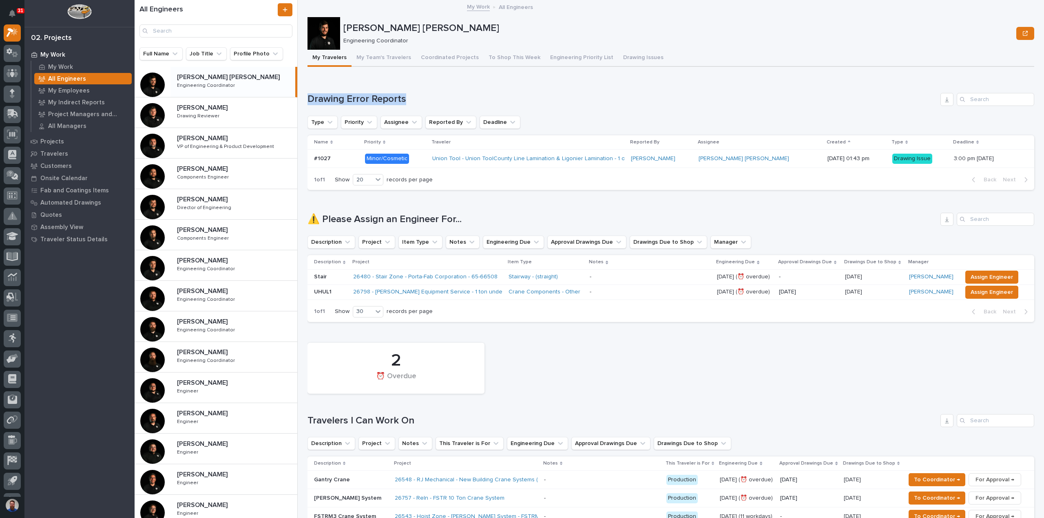
click at [310, 103] on div "Loading... Saving… Drawing Error Reports Type Priority Assignee Reported By Dea…" at bounding box center [670, 137] width 727 height 120
click at [341, 91] on div "Loading... Saving… Drawing Error Reports Type Priority Assignee Reported By Dea…" at bounding box center [670, 137] width 727 height 120
click at [350, 88] on div "Loading... Saving… Drawing Error Reports Type Priority Assignee Reported By Dea…" at bounding box center [670, 137] width 727 height 120
drag, startPoint x: 324, startPoint y: 224, endPoint x: 309, endPoint y: 220, distance: 15.5
click at [309, 220] on h1 "⚠️ Please Assign an Engineer For..." at bounding box center [622, 220] width 630 height 12
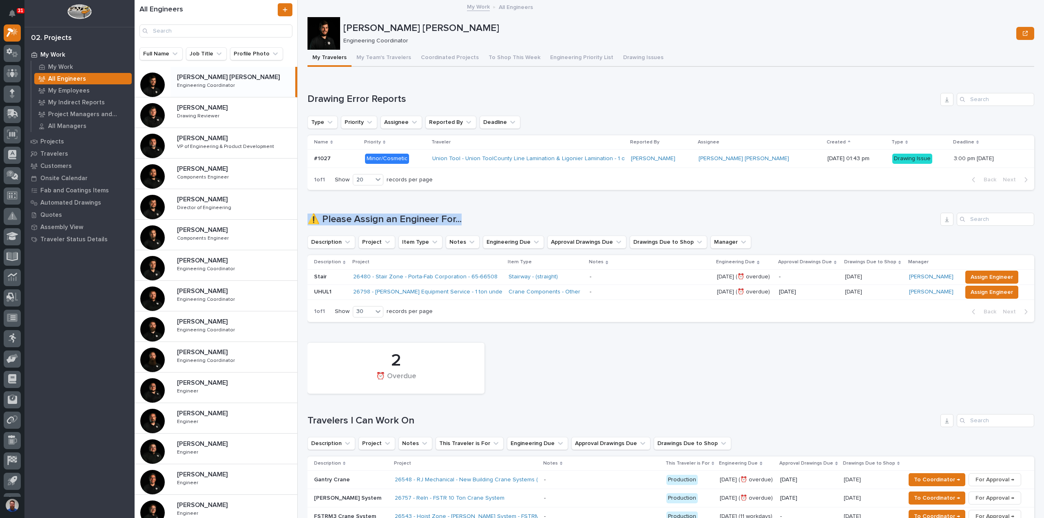
click at [309, 220] on h1 "⚠️ Please Assign an Engineer For..." at bounding box center [622, 220] width 630 height 12
drag, startPoint x: 303, startPoint y: 217, endPoint x: 504, endPoint y: 221, distance: 201.1
click at [504, 221] on div "All Engineers Full Name Job Title Profile Photo Ben Lee Miller Ben Lee Miller E…" at bounding box center [589, 259] width 909 height 518
click at [504, 221] on h1 "⚠️ Please Assign an Engineer For..." at bounding box center [622, 220] width 630 height 12
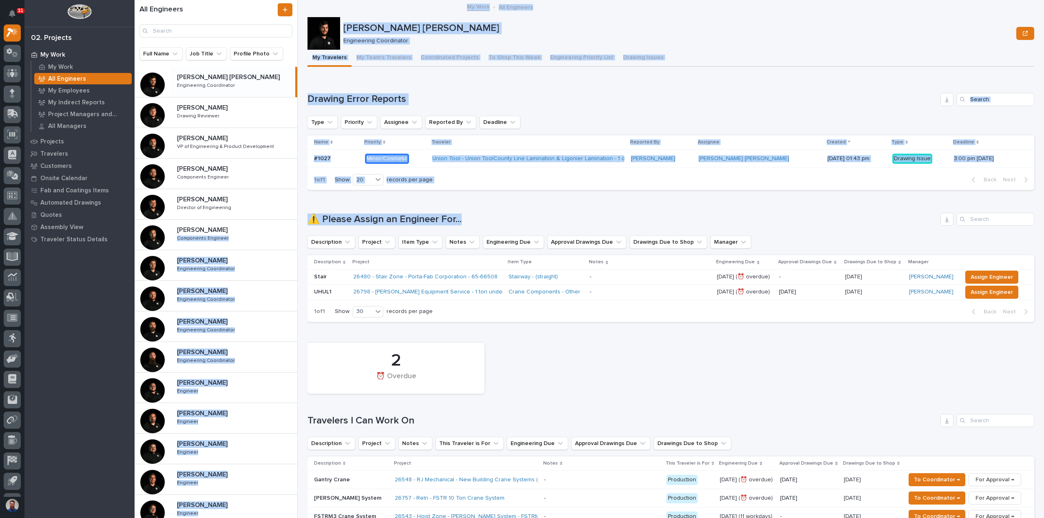
drag, startPoint x: 511, startPoint y: 217, endPoint x: 300, endPoint y: 220, distance: 211.3
click at [300, 220] on div "All Engineers Full Name Job Title Profile Photo Ben Lee Miller Ben Lee Miller E…" at bounding box center [589, 259] width 909 height 518
click at [303, 217] on div "All Engineers Full Name Job Title Profile Photo Ben Lee Miller Ben Lee Miller E…" at bounding box center [589, 259] width 909 height 518
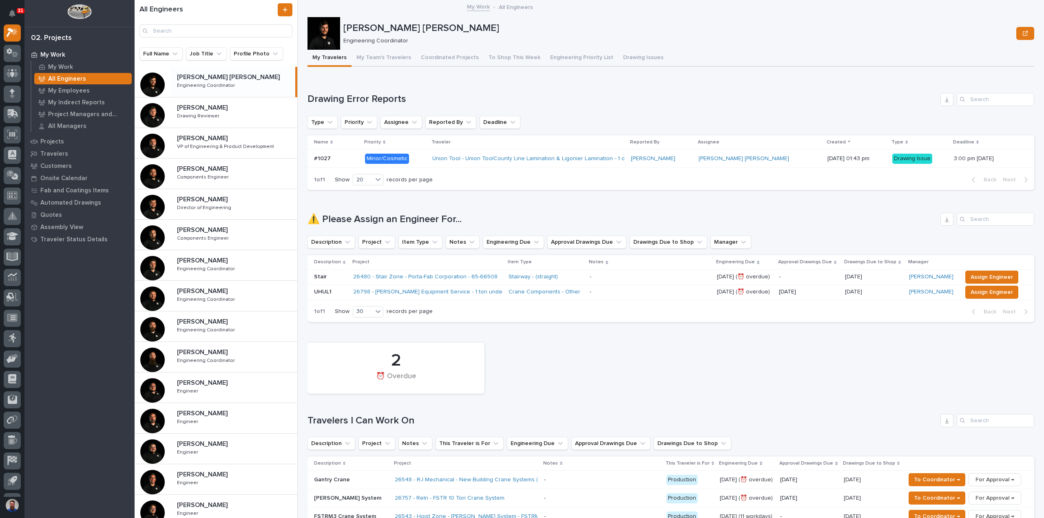
click at [455, 220] on h1 "⚠️ Please Assign an Engineer For..." at bounding box center [622, 220] width 630 height 12
drag, startPoint x: 495, startPoint y: 218, endPoint x: 316, endPoint y: 220, distance: 179.4
click at [316, 221] on h1 "⚠️ Please Assign an Engineer For..." at bounding box center [622, 220] width 630 height 12
click at [316, 220] on h1 "⚠️ Please Assign an Engineer For..." at bounding box center [622, 220] width 630 height 12
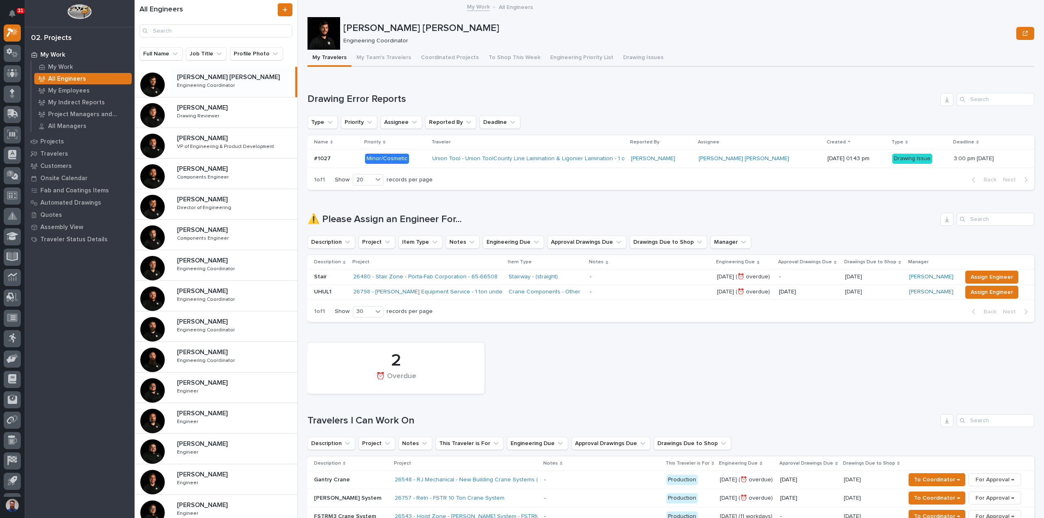
click at [476, 219] on h1 "⚠️ Please Assign an Engineer For..." at bounding box center [622, 220] width 630 height 12
drag, startPoint x: 572, startPoint y: 395, endPoint x: 542, endPoint y: 396, distance: 30.2
click at [572, 395] on div "2 ⏰ Overdue" at bounding box center [670, 368] width 735 height 59
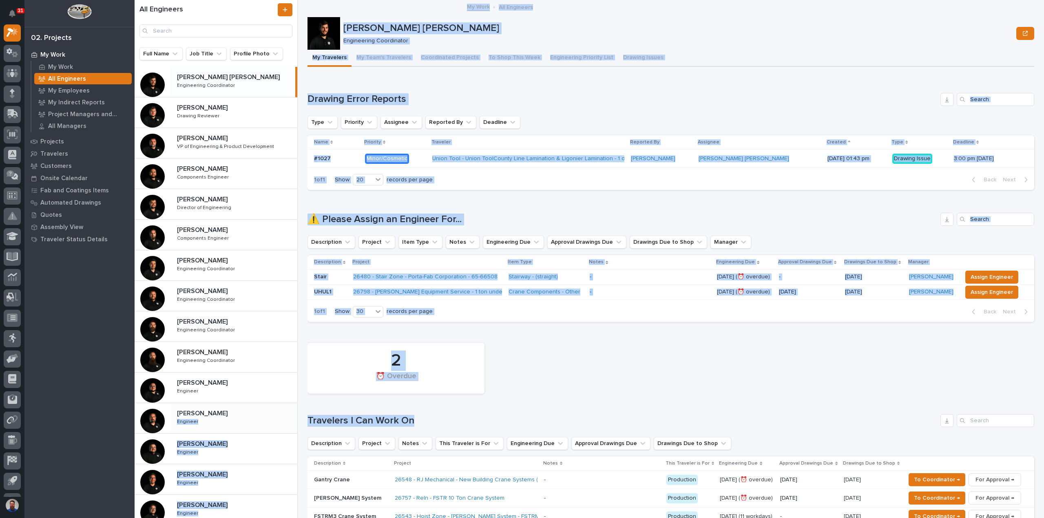
drag, startPoint x: 397, startPoint y: 409, endPoint x: 290, endPoint y: 410, distance: 107.7
click at [290, 410] on div "All Engineers Full Name Job Title Profile Photo Ben Lee Miller Ben Lee Miller E…" at bounding box center [589, 259] width 909 height 518
click at [317, 410] on div "2 ⏰ Overdue Travelers I Can Work On Description Project Notes This Traveler is …" at bounding box center [670, 453] width 727 height 228
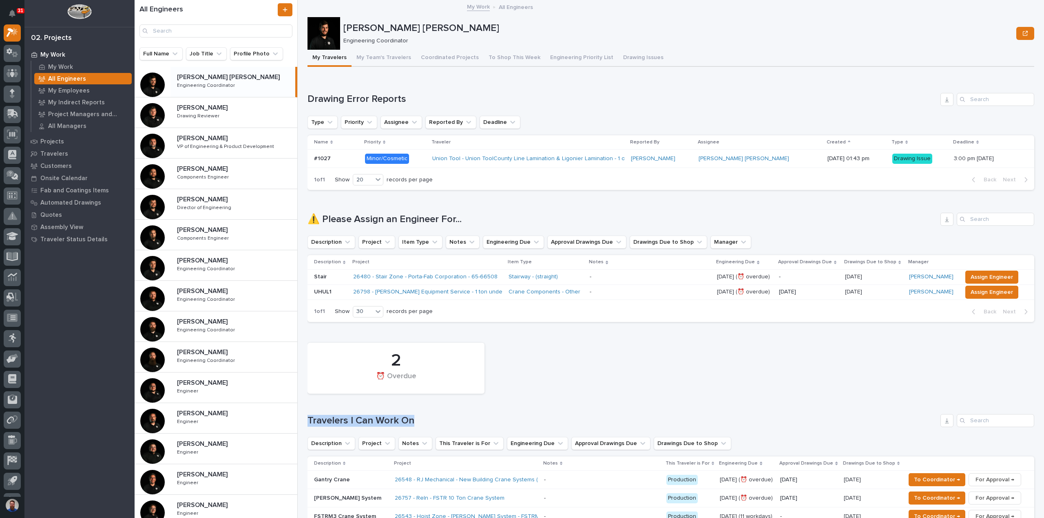
drag, startPoint x: 307, startPoint y: 416, endPoint x: 456, endPoint y: 420, distance: 148.9
click at [458, 422] on h1 "Travelers I Can Work On" at bounding box center [622, 421] width 630 height 12
click at [456, 420] on h1 "Travelers I Can Work On" at bounding box center [622, 421] width 630 height 12
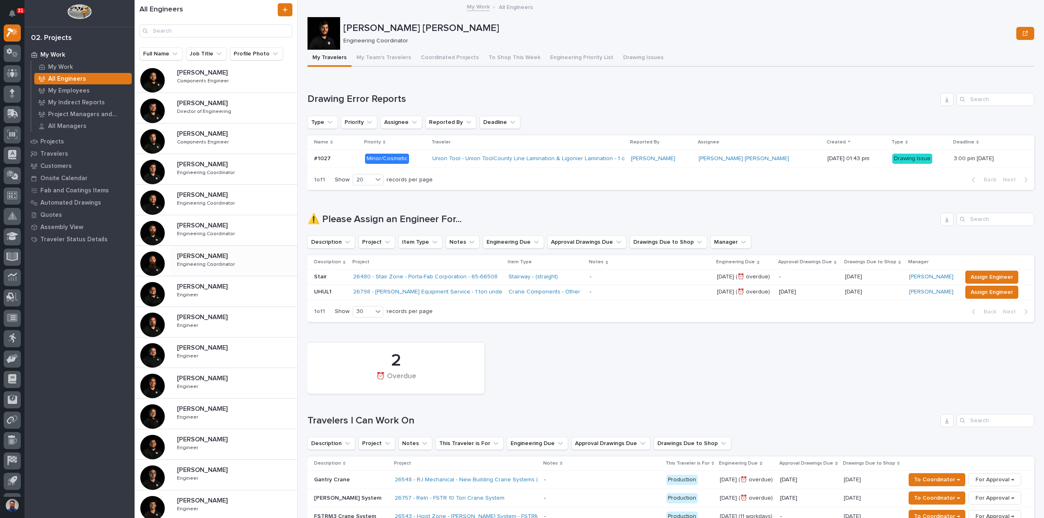
scroll to position [108, 0]
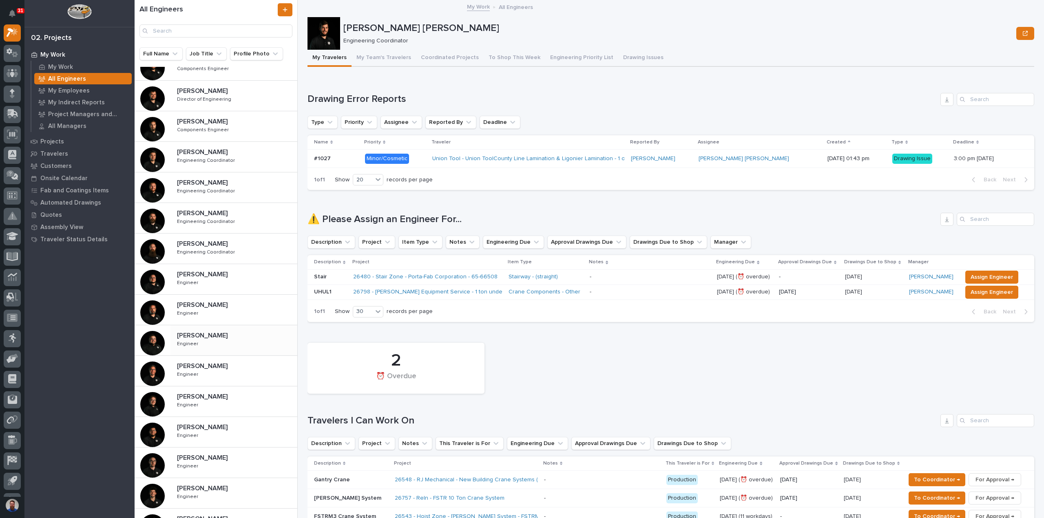
click at [214, 335] on p "Jacob Stayton" at bounding box center [203, 334] width 52 height 9
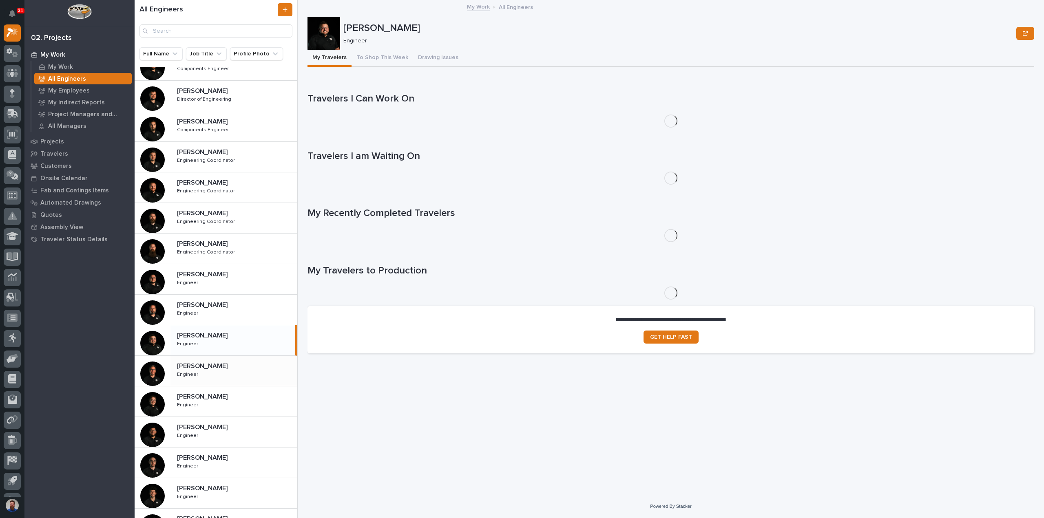
click at [206, 363] on p "Jamey Jodway" at bounding box center [203, 365] width 52 height 9
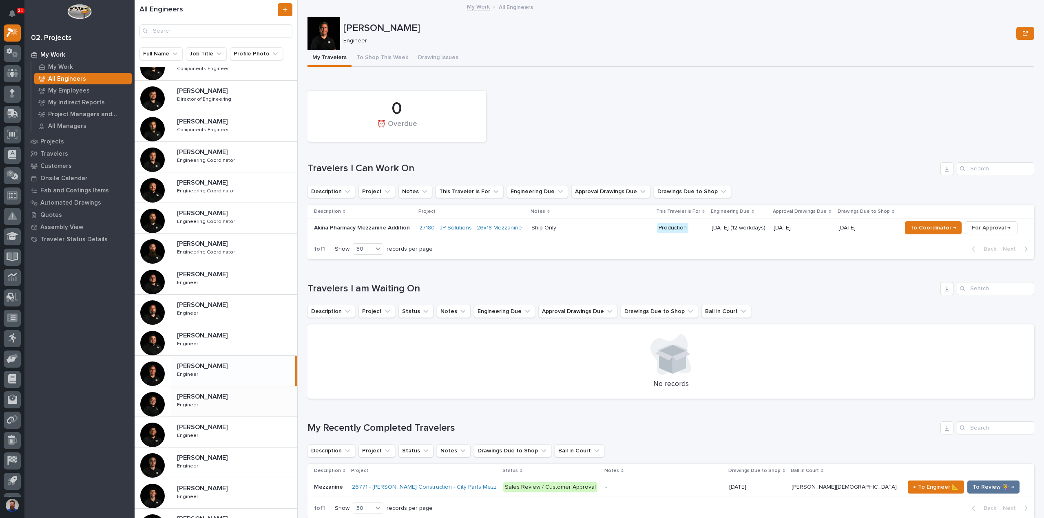
click at [209, 396] on p "John McGurn" at bounding box center [203, 395] width 52 height 9
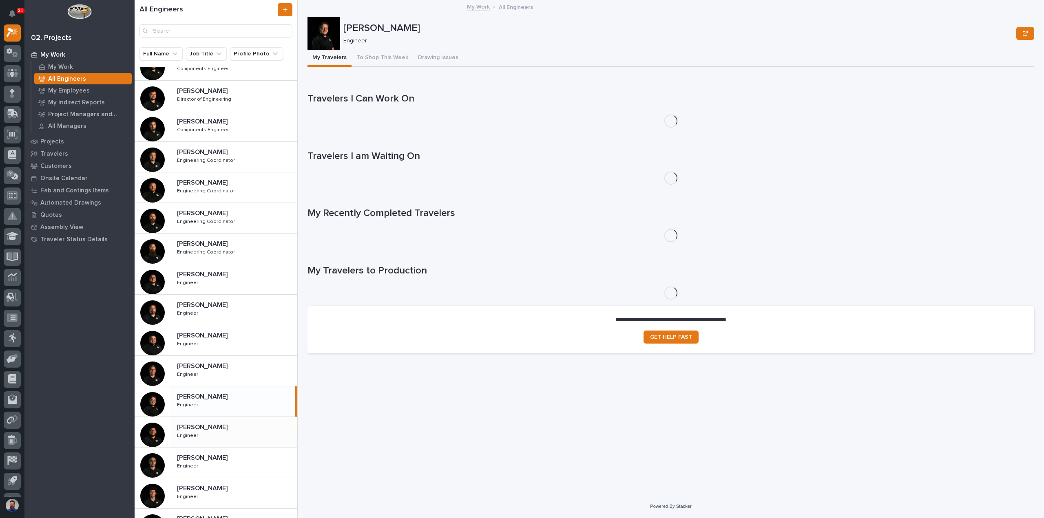
click at [218, 429] on p "Juan Santillan" at bounding box center [203, 426] width 52 height 9
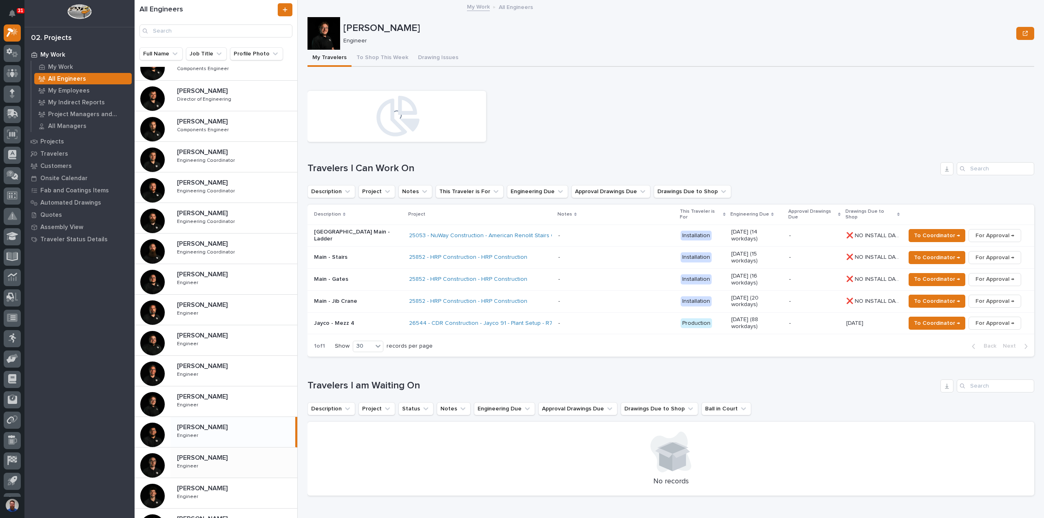
scroll to position [184, 0]
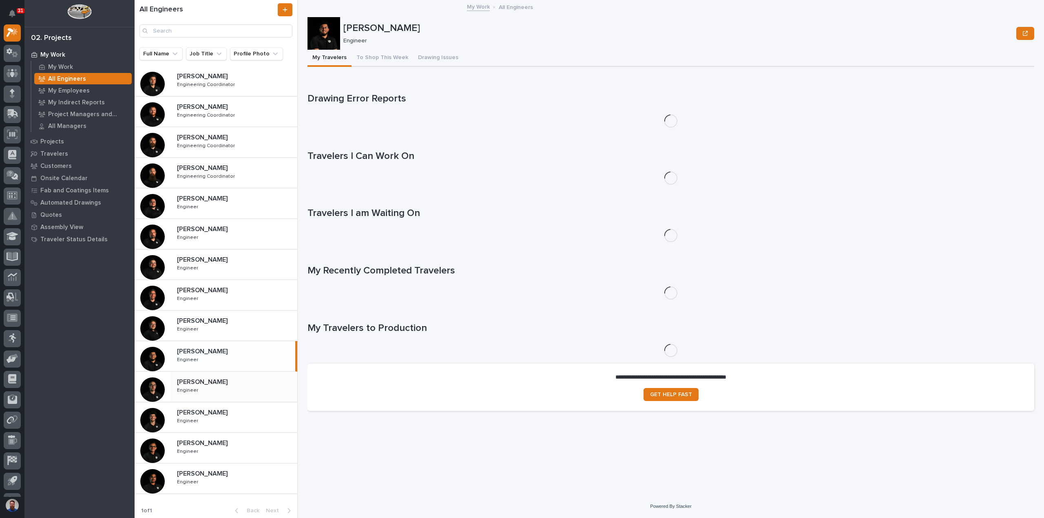
click at [218, 387] on div "Marston Norris Marston Norris Engineer Engineer" at bounding box center [233, 387] width 127 height 24
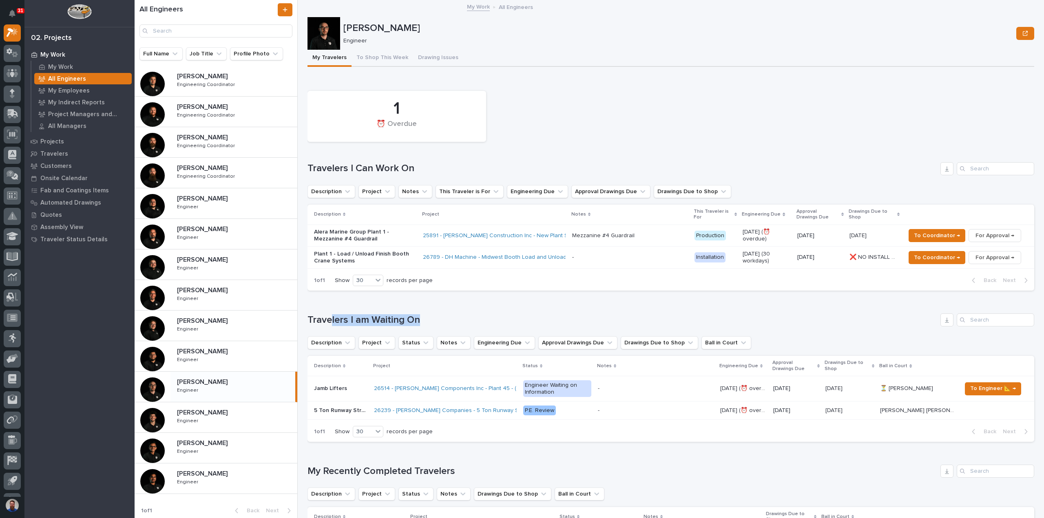
drag, startPoint x: 426, startPoint y: 315, endPoint x: 330, endPoint y: 318, distance: 96.3
click at [330, 318] on h1 "Travelers I am Waiting On" at bounding box center [622, 320] width 630 height 12
drag, startPoint x: 437, startPoint y: 312, endPoint x: 358, endPoint y: 314, distance: 79.1
click at [358, 314] on div "Loading... Saving… Travelers I am Waiting On Description Project Status Notes E…" at bounding box center [670, 372] width 727 height 151
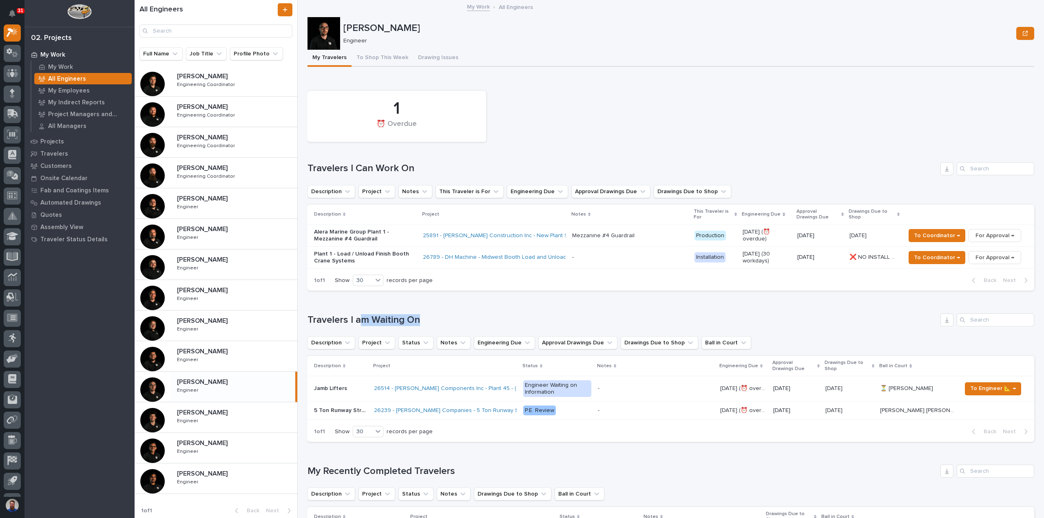
click at [358, 314] on h1 "Travelers I am Waiting On" at bounding box center [622, 320] width 630 height 12
click at [385, 306] on div "Loading... Saving… Travelers I am Waiting On Description Project Status Notes E…" at bounding box center [670, 372] width 727 height 151
click at [237, 418] on div "Nate Rulli Nate Rulli Engineer Engineer" at bounding box center [233, 418] width 127 height 24
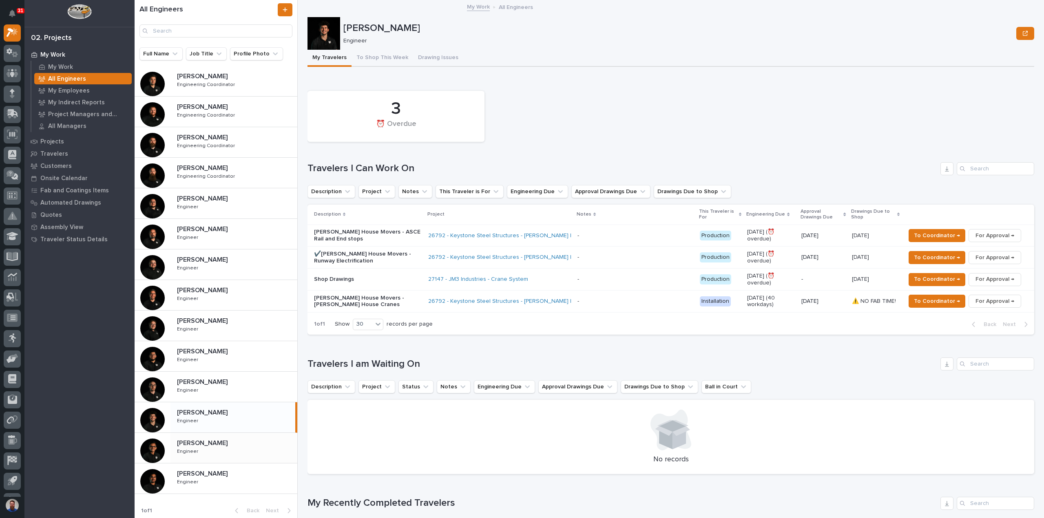
click at [218, 440] on p at bounding box center [235, 444] width 117 height 8
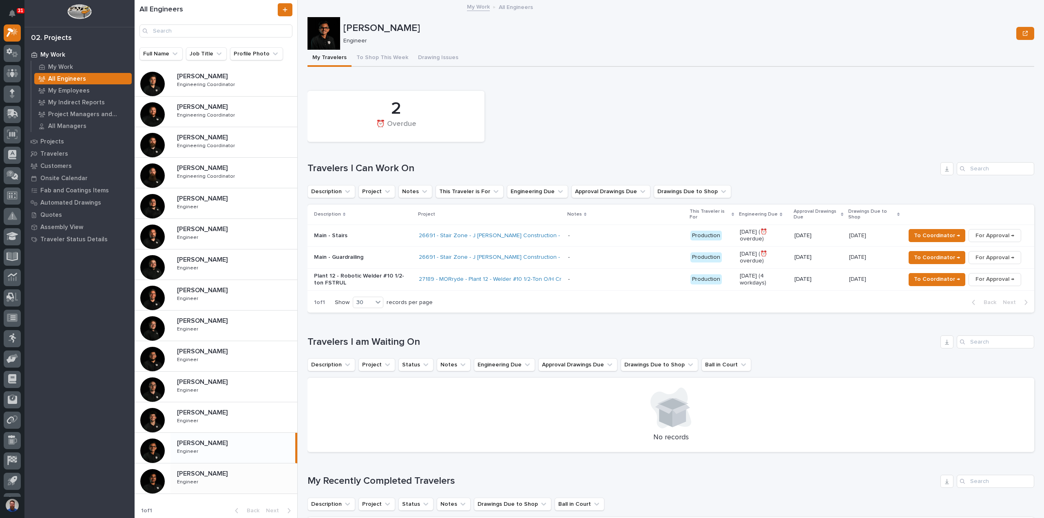
click at [216, 471] on p at bounding box center [235, 474] width 117 height 8
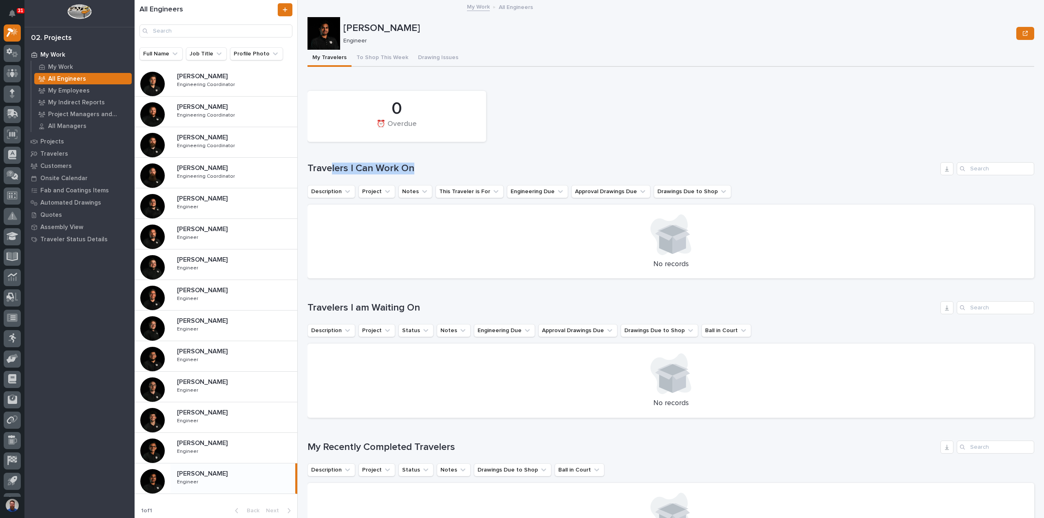
drag, startPoint x: 424, startPoint y: 164, endPoint x: 331, endPoint y: 164, distance: 93.0
click at [331, 164] on h1 "Travelers I Can Work On" at bounding box center [622, 169] width 630 height 12
click at [330, 164] on h1 "Travelers I Can Work On" at bounding box center [622, 169] width 630 height 12
click at [222, 437] on div "Rishi Desai Rishi Desai Engineer Engineer" at bounding box center [233, 448] width 127 height 24
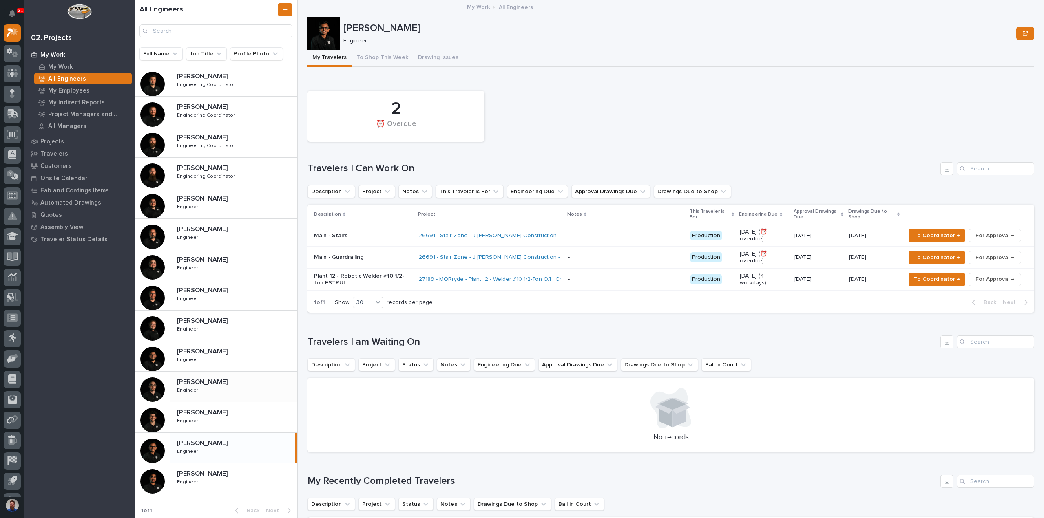
click at [205, 389] on div "Marston Norris Marston Norris Engineer Engineer" at bounding box center [233, 387] width 127 height 24
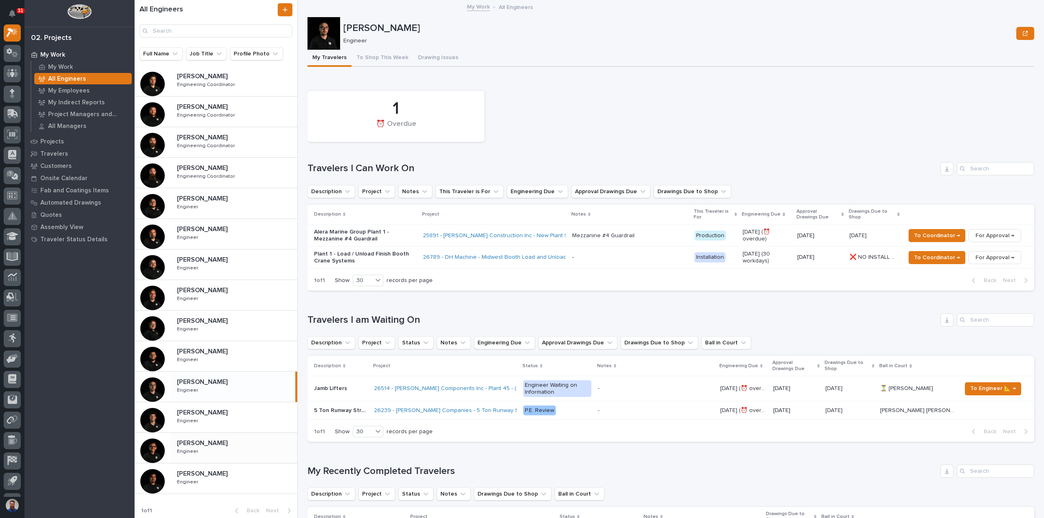
click at [230, 440] on p at bounding box center [235, 444] width 117 height 8
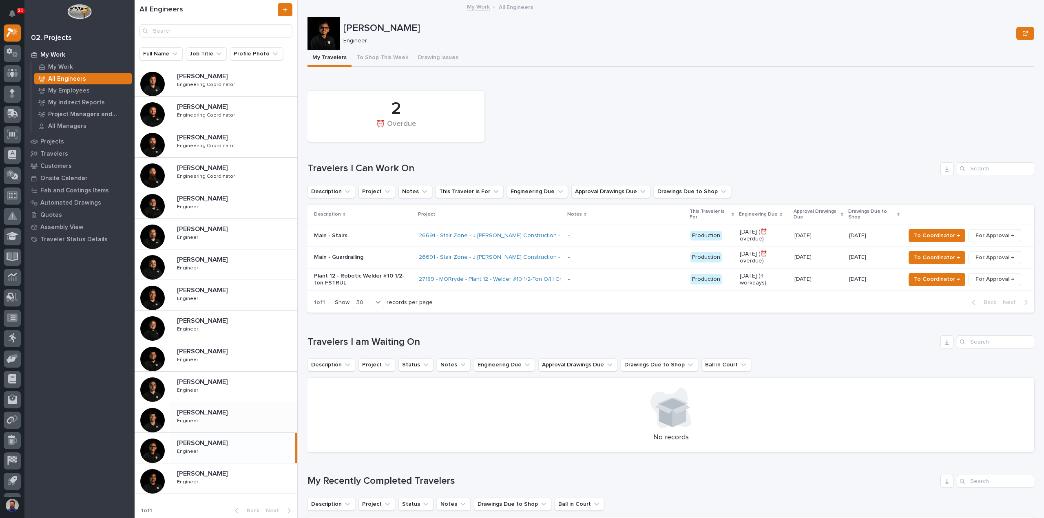
click at [226, 416] on div "Nate Rulli Nate Rulli Engineer Engineer" at bounding box center [233, 418] width 127 height 24
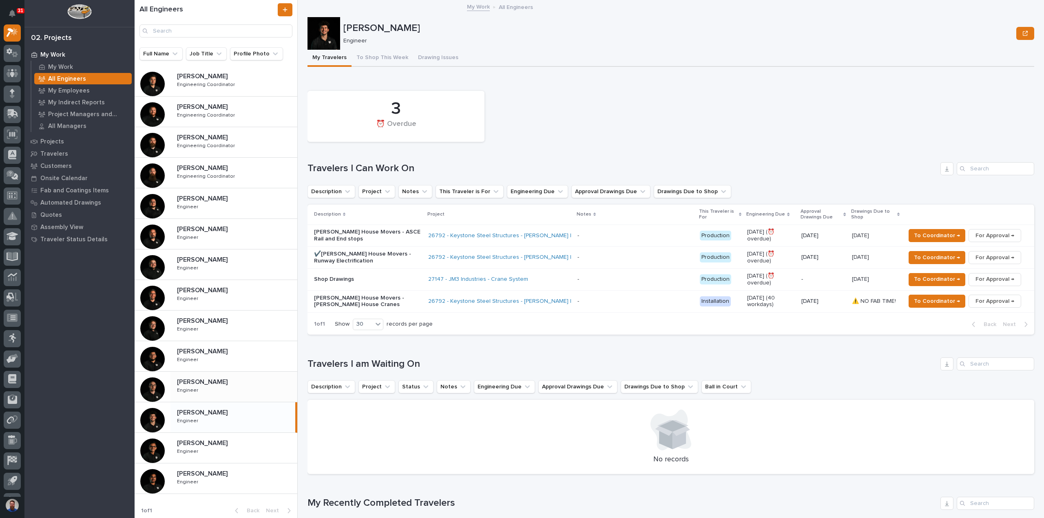
click at [223, 380] on p at bounding box center [235, 382] width 117 height 8
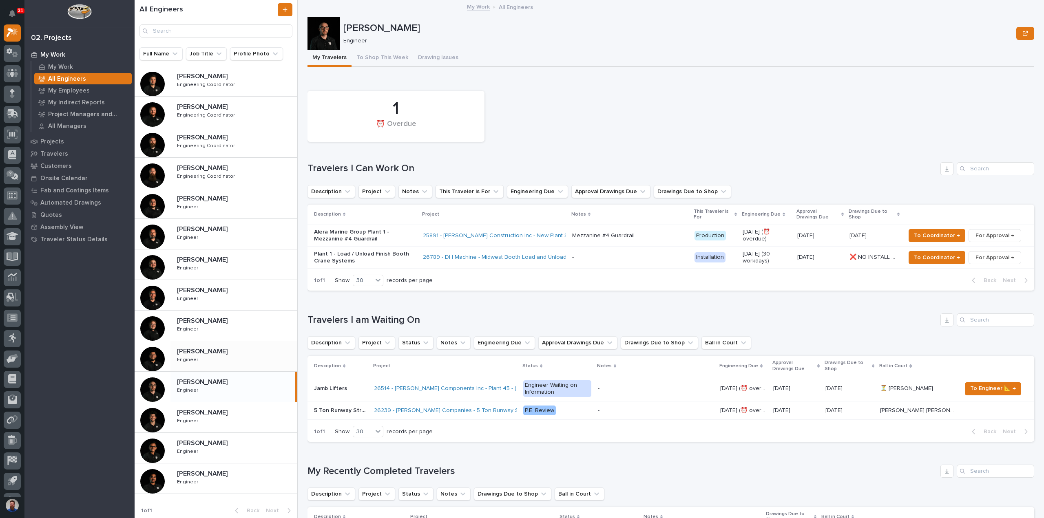
click at [241, 350] on p at bounding box center [235, 352] width 117 height 8
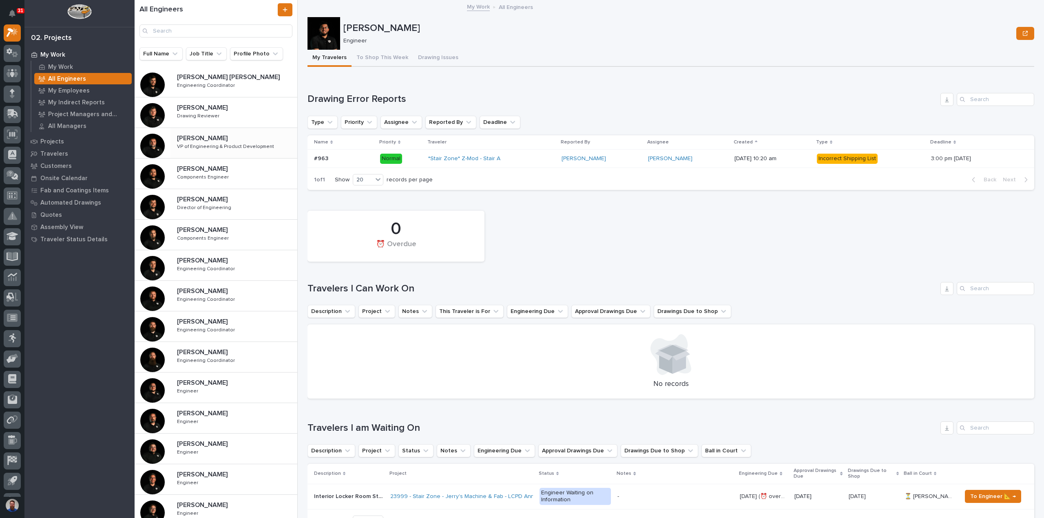
click at [216, 153] on div "Darren Miller Darren Miller VP of Engineering & Product Development VP of Engin…" at bounding box center [233, 143] width 127 height 24
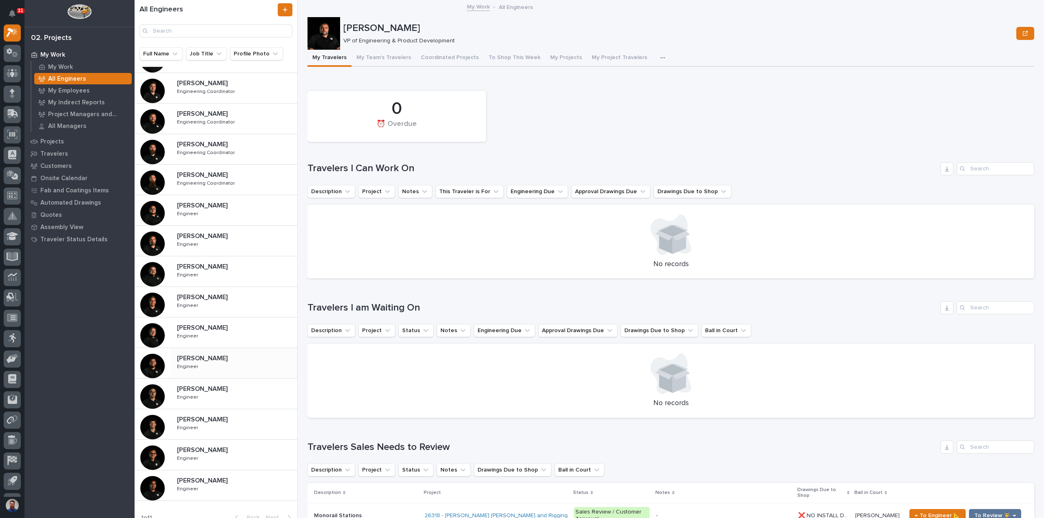
scroll to position [184, 0]
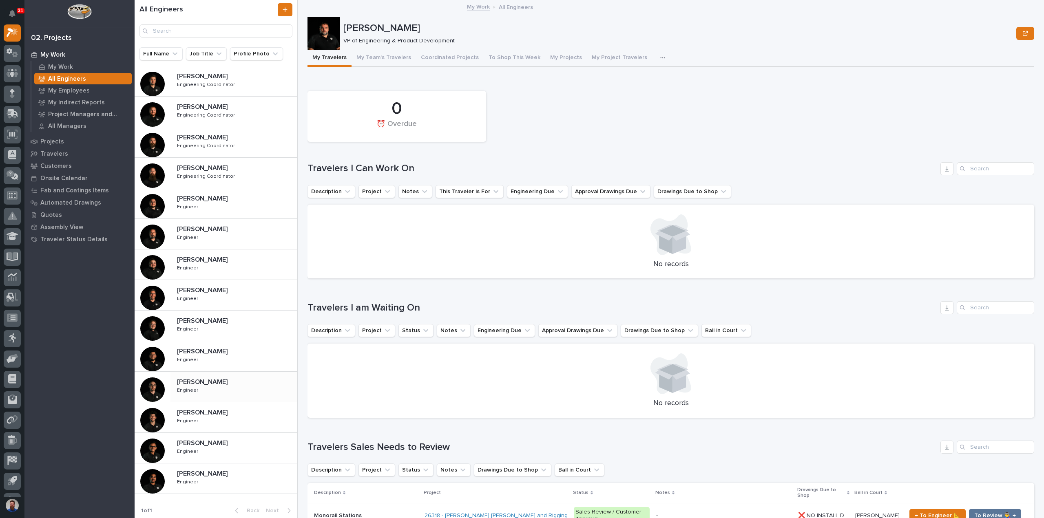
click at [233, 388] on div "Marston Norris Marston Norris Engineer Engineer" at bounding box center [233, 387] width 127 height 24
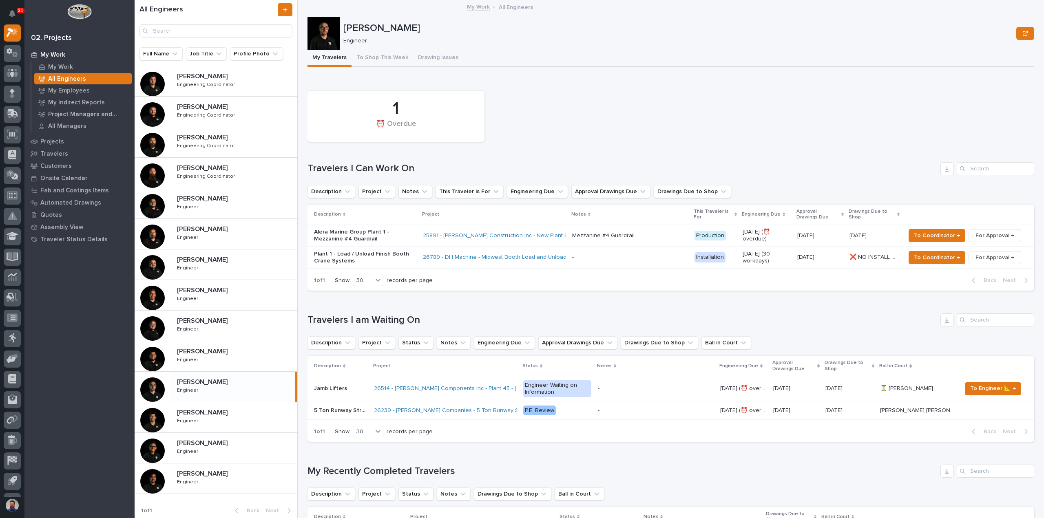
click at [909, 34] on p "Marston Norris" at bounding box center [678, 28] width 670 height 12
drag, startPoint x: 462, startPoint y: 306, endPoint x: 377, endPoint y: 299, distance: 85.9
click at [377, 299] on div "Loading... Saving… Travelers I am Waiting On Description Project Status Notes E…" at bounding box center [670, 372] width 727 height 151
click at [424, 309] on div "Loading... Saving… Travelers I am Waiting On Description Project Status Notes E…" at bounding box center [670, 372] width 727 height 151
drag, startPoint x: 464, startPoint y: 310, endPoint x: 374, endPoint y: 305, distance: 89.8
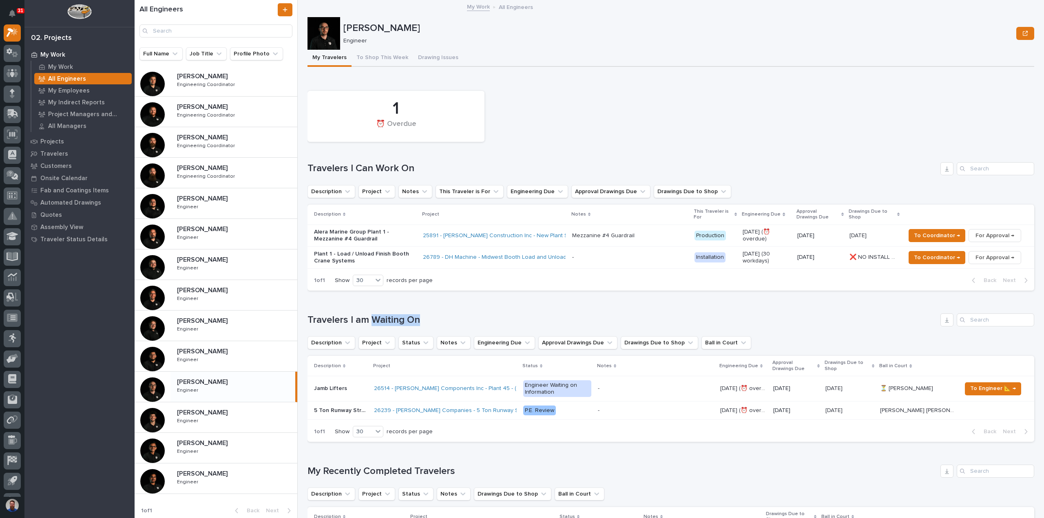
click at [374, 305] on div "Loading... Saving… Travelers I am Waiting On Description Project Status Notes E…" at bounding box center [670, 372] width 727 height 151
drag, startPoint x: 345, startPoint y: 310, endPoint x: 335, endPoint y: 308, distance: 9.9
click at [335, 309] on div "Loading... Saving… Travelers I am Waiting On Description Project Status Notes E…" at bounding box center [670, 372] width 727 height 151
click at [335, 308] on div "Loading... Saving… Travelers I am Waiting On Description Project Status Notes E…" at bounding box center [670, 372] width 727 height 151
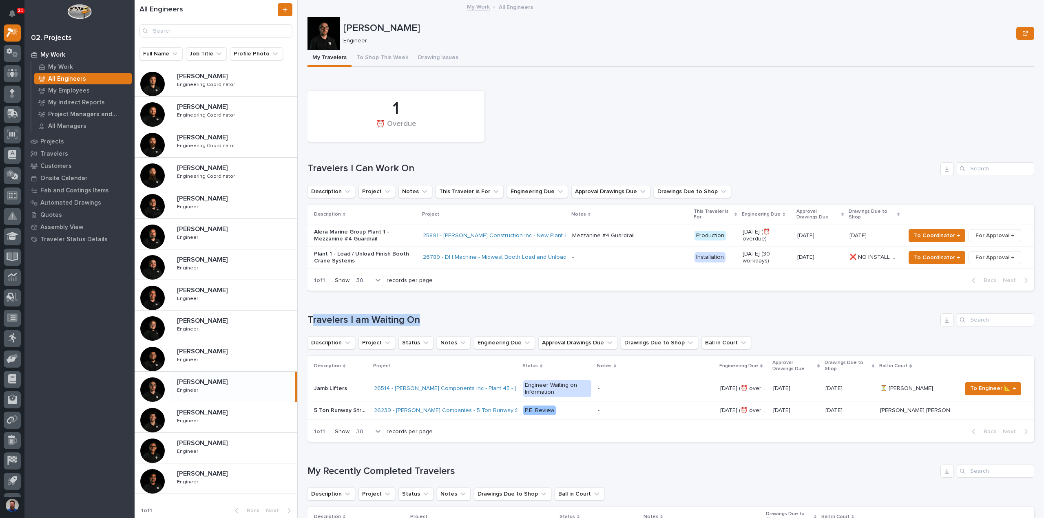
click at [301, 306] on div "All Engineers Full Name Job Title Profile Photo Ben Lee Miller Ben Lee Miller E…" at bounding box center [589, 259] width 909 height 518
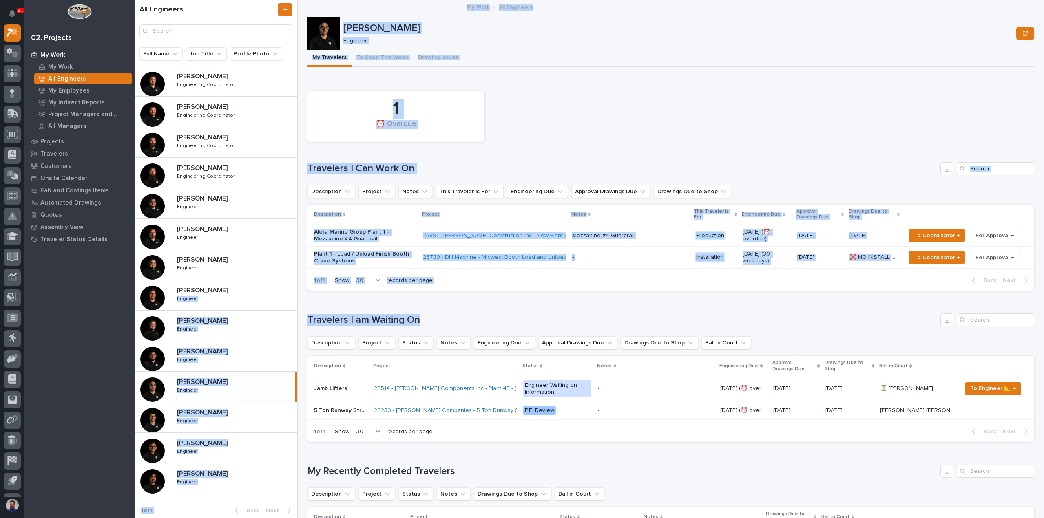
click at [301, 306] on div "All Engineers Full Name Job Title Profile Photo Ben Lee Miller Ben Lee Miller E…" at bounding box center [589, 259] width 909 height 518
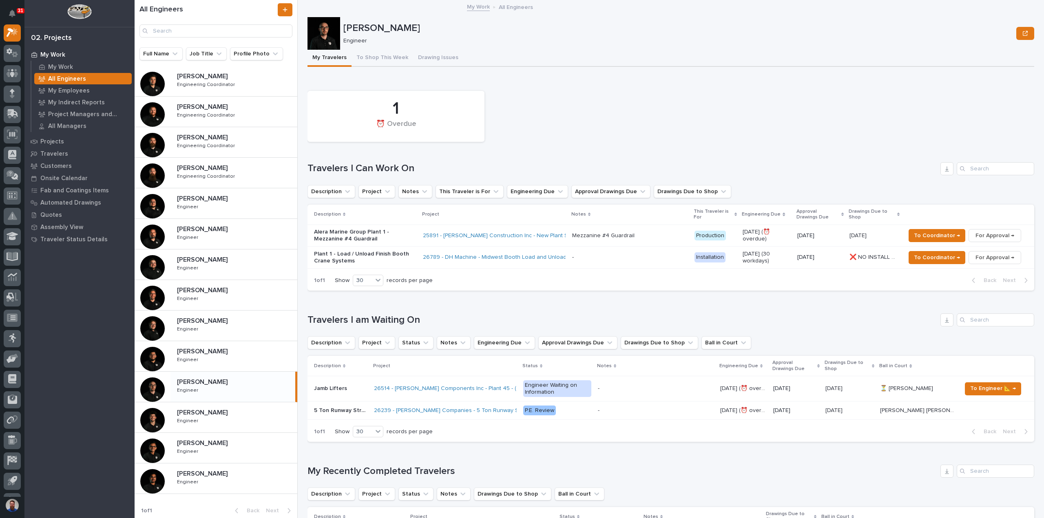
scroll to position [184, 0]
click at [417, 321] on h1 "Travelers I am Waiting On" at bounding box center [622, 320] width 630 height 12
